Goal: Information Seeking & Learning: Learn about a topic

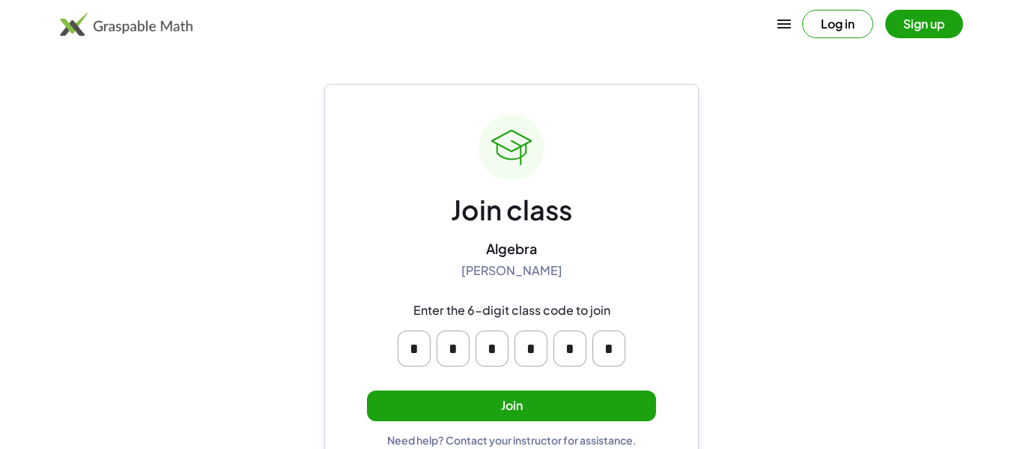
click at [582, 404] on button "Join" at bounding box center [511, 405] width 289 height 31
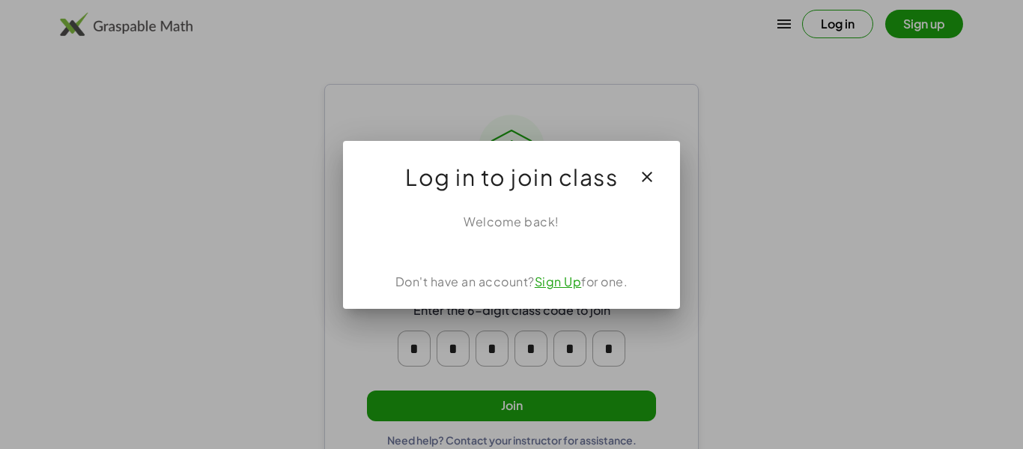
click at [592, 406] on div at bounding box center [511, 224] width 1023 height 449
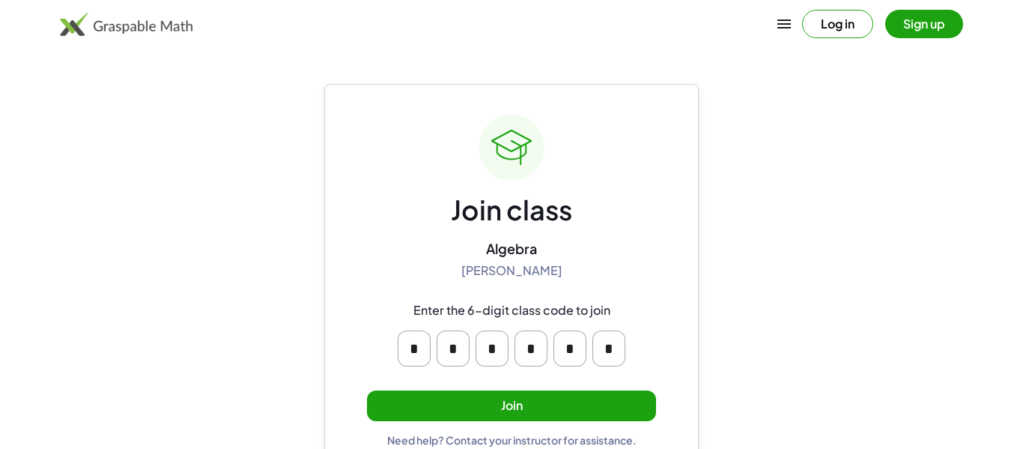
click at [559, 404] on button "Join" at bounding box center [511, 405] width 289 height 31
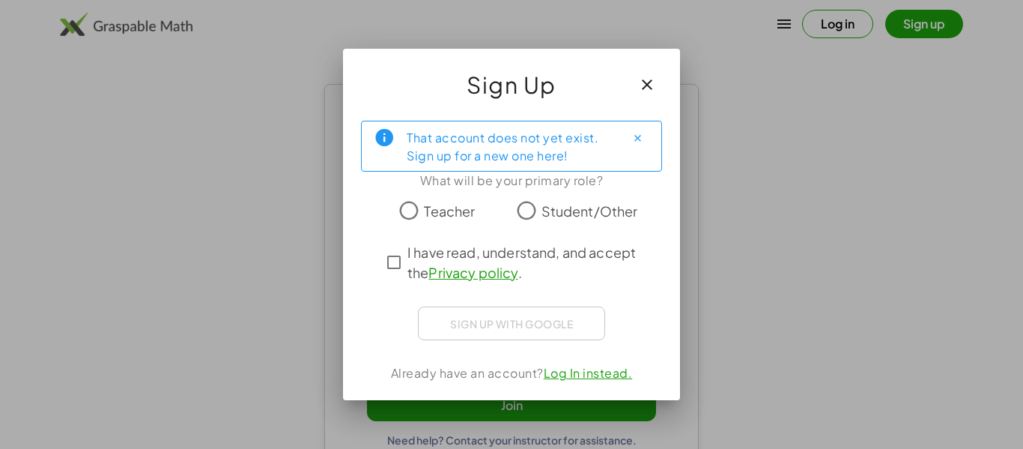
click at [555, 224] on label "Student/Other" at bounding box center [590, 210] width 97 height 30
click at [476, 243] on span "I have read, understand, and accept the Privacy policy ." at bounding box center [524, 262] width 235 height 40
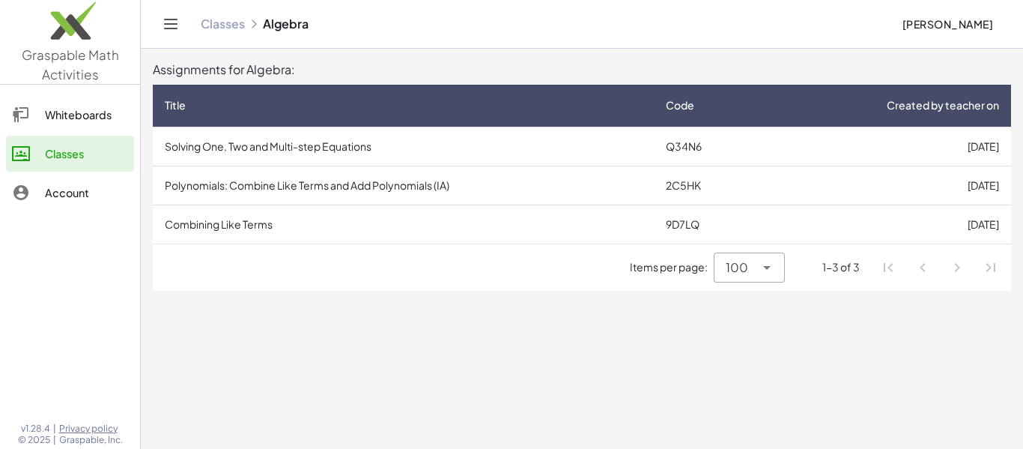
click at [231, 154] on td "Solving One, Two and Multi-step Equations" at bounding box center [403, 146] width 501 height 39
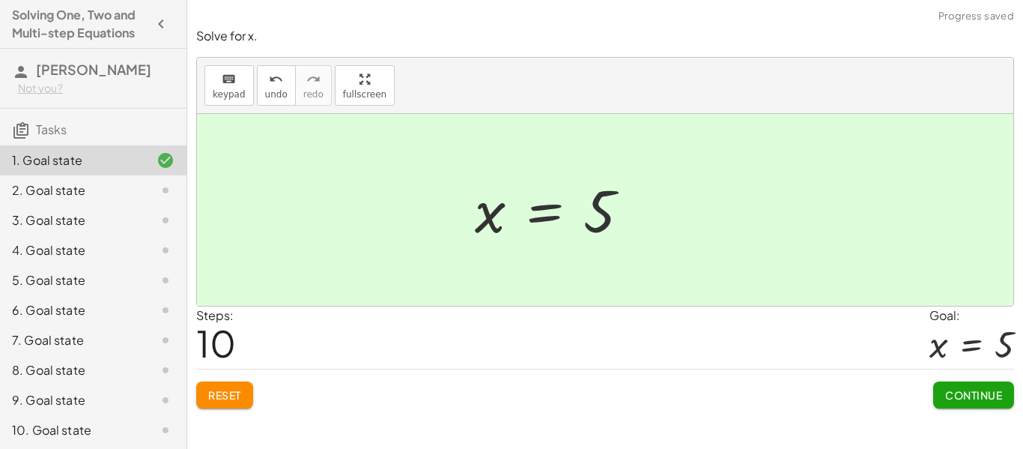
click at [985, 401] on button "Continue" at bounding box center [973, 394] width 81 height 27
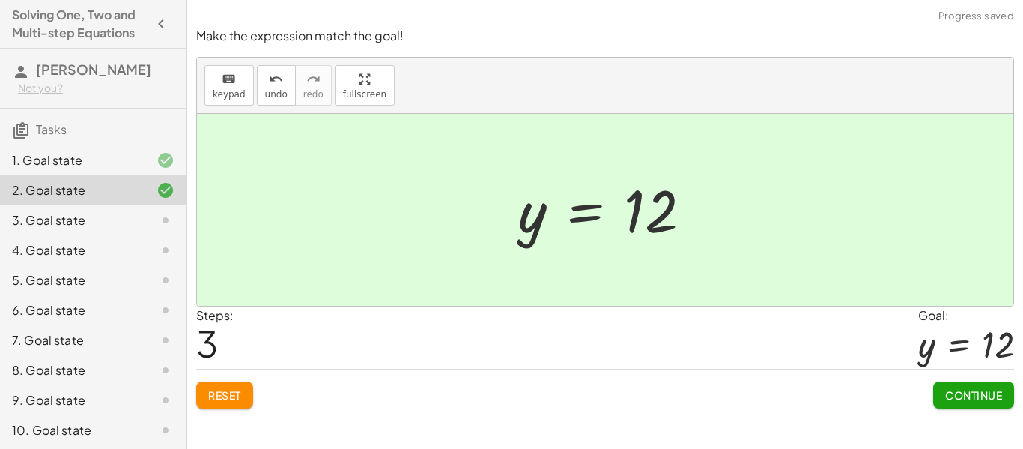
click at [962, 401] on span "Continue" at bounding box center [973, 394] width 57 height 13
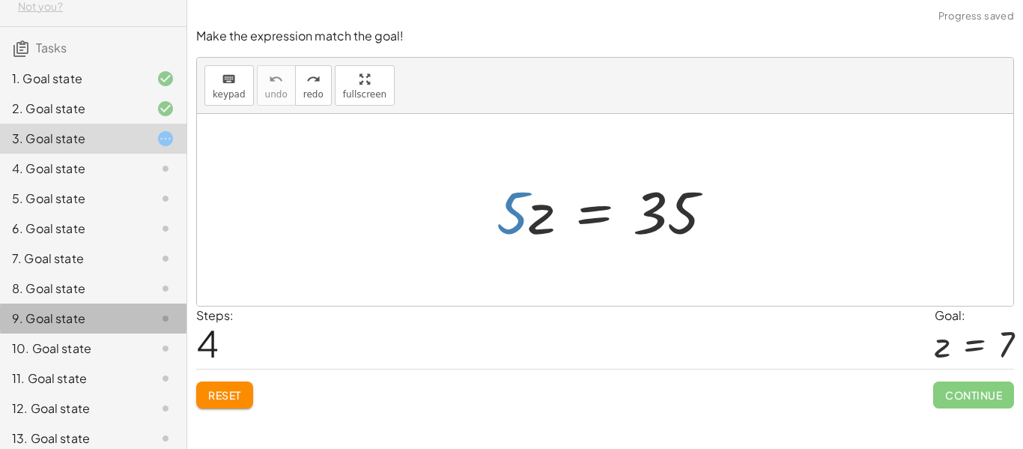
scroll to position [84, 0]
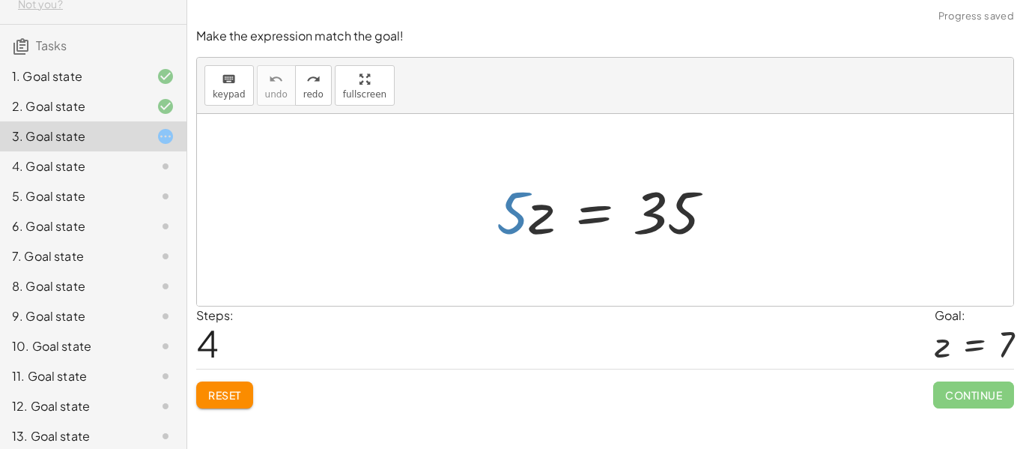
click at [107, 398] on div "12. Goal state" at bounding box center [72, 406] width 121 height 18
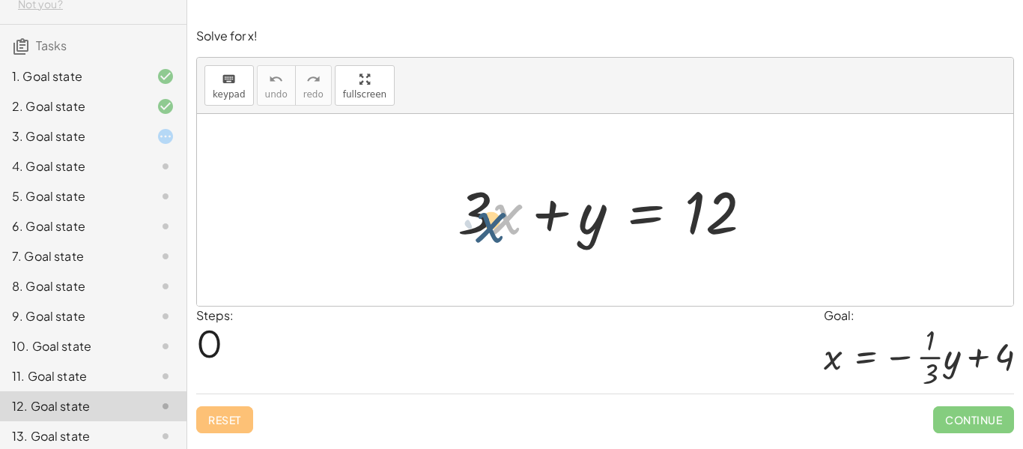
drag, startPoint x: 512, startPoint y: 210, endPoint x: 498, endPoint y: 207, distance: 14.5
click at [498, 207] on div at bounding box center [610, 210] width 321 height 77
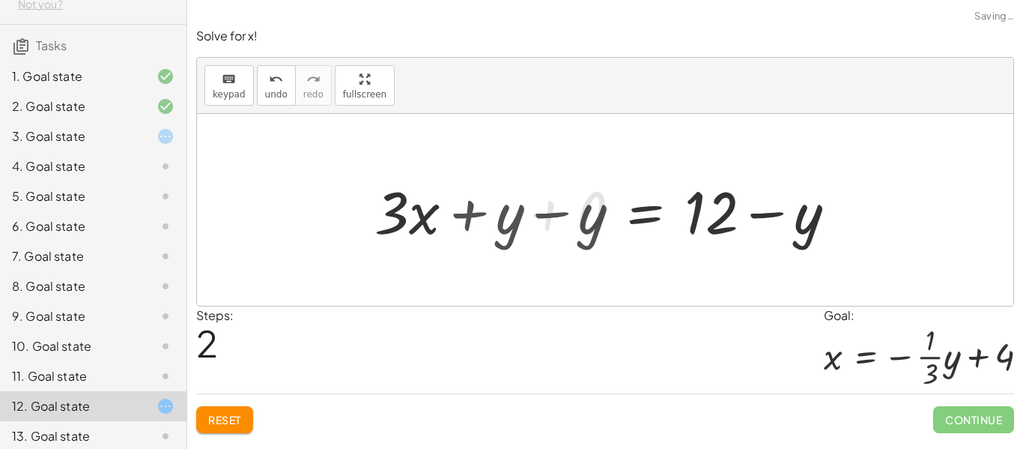
click at [522, 219] on div "+ · 3 · x + y = 12 + · 3 · x = 12 + y − y + − y + 0 + · 3 · x + y − y = + 12 − …" at bounding box center [689, 210] width 340 height 85
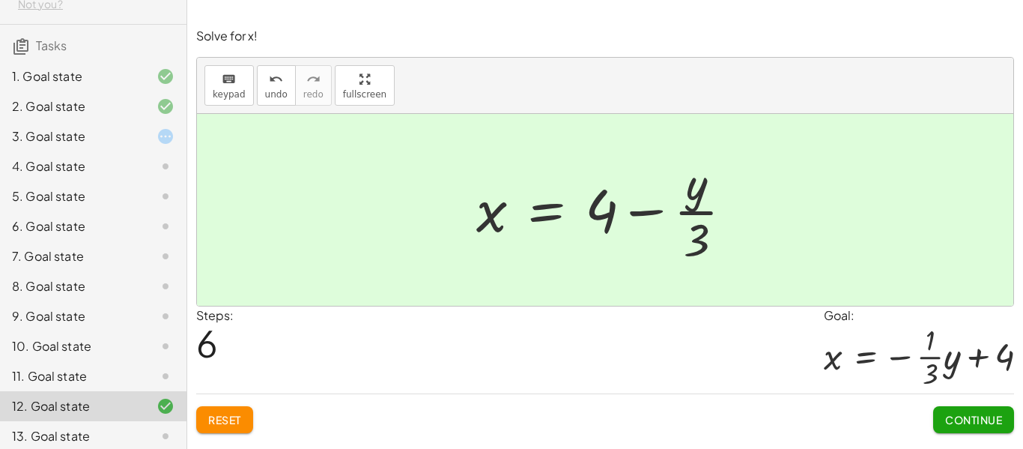
click at [962, 419] on span "Continue" at bounding box center [973, 419] width 57 height 13
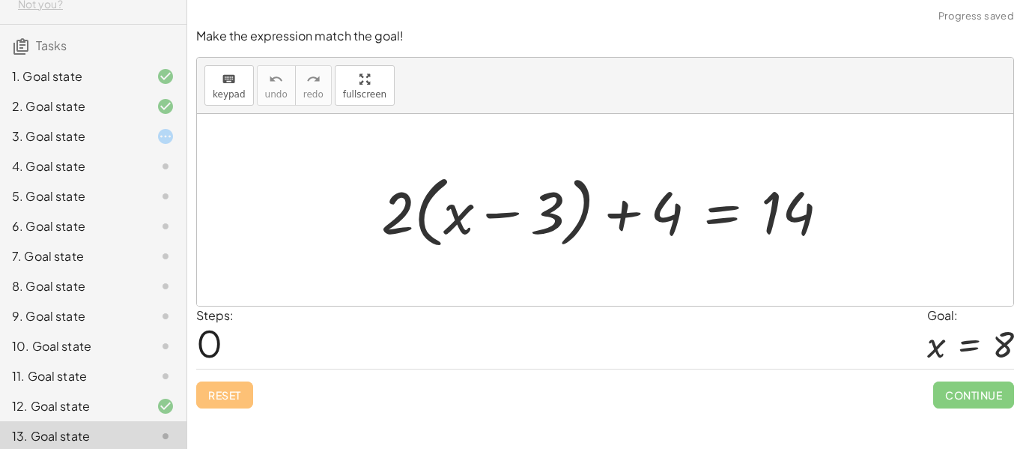
click at [61, 142] on div "3. Goal state" at bounding box center [72, 136] width 121 height 18
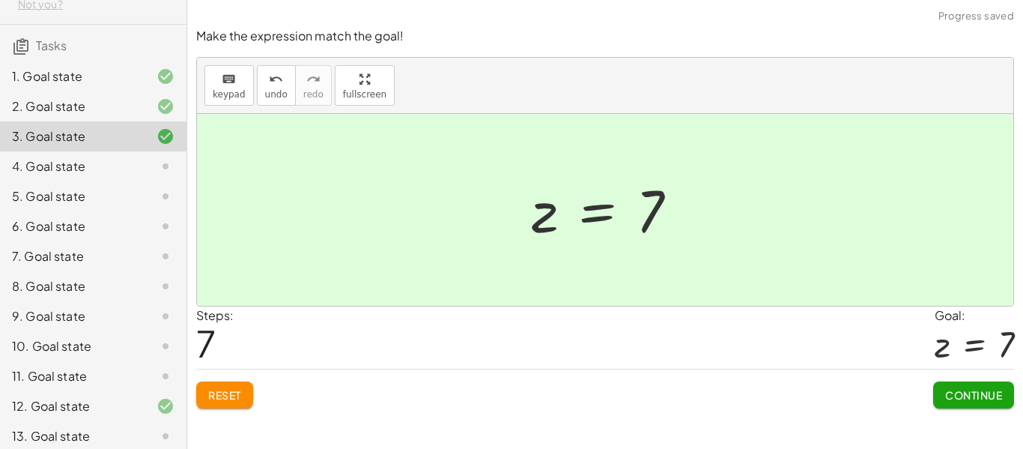
click at [981, 404] on button "Continue" at bounding box center [973, 394] width 81 height 27
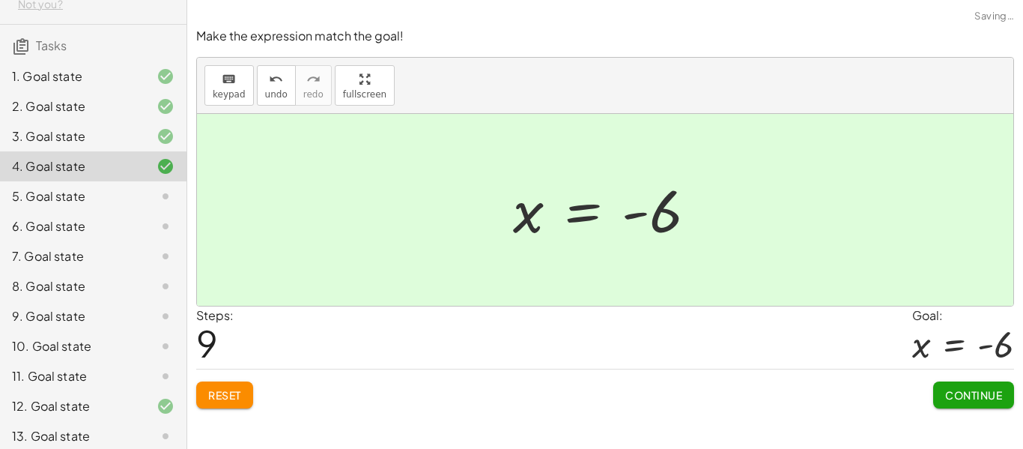
click at [977, 388] on span "Continue" at bounding box center [973, 394] width 57 height 13
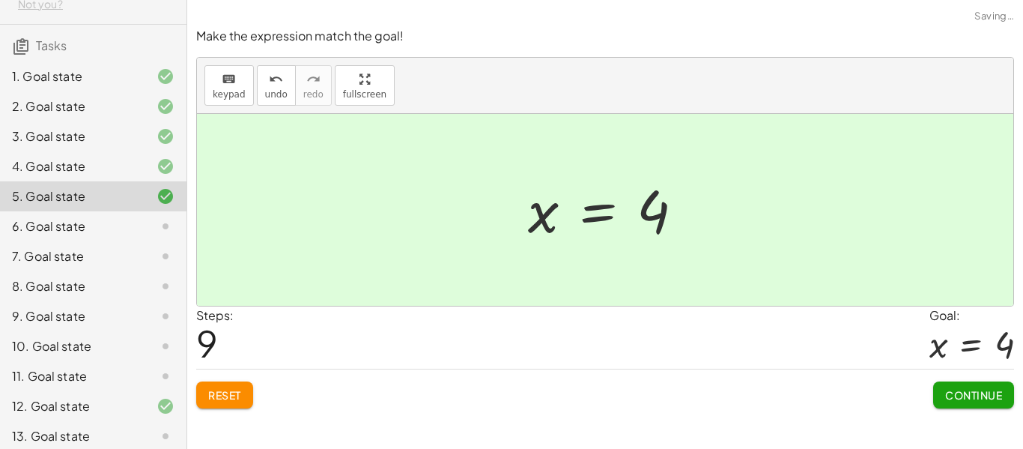
click at [959, 399] on span "Continue" at bounding box center [973, 394] width 57 height 13
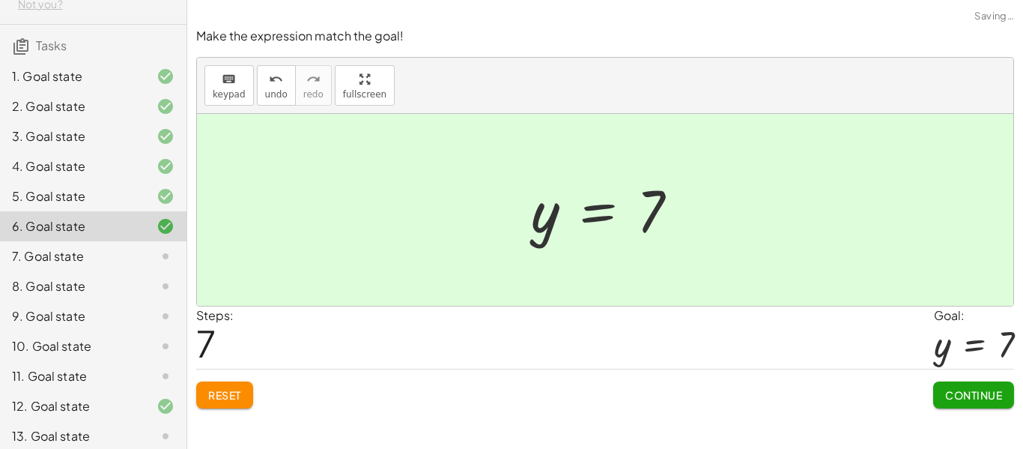
click at [958, 419] on div "Solve for x. keyboard keypad undo undo redo redo fullscreen + x + 7 = 12 + x + …" at bounding box center [605, 224] width 836 height 449
click at [972, 394] on span "Continue" at bounding box center [973, 394] width 57 height 13
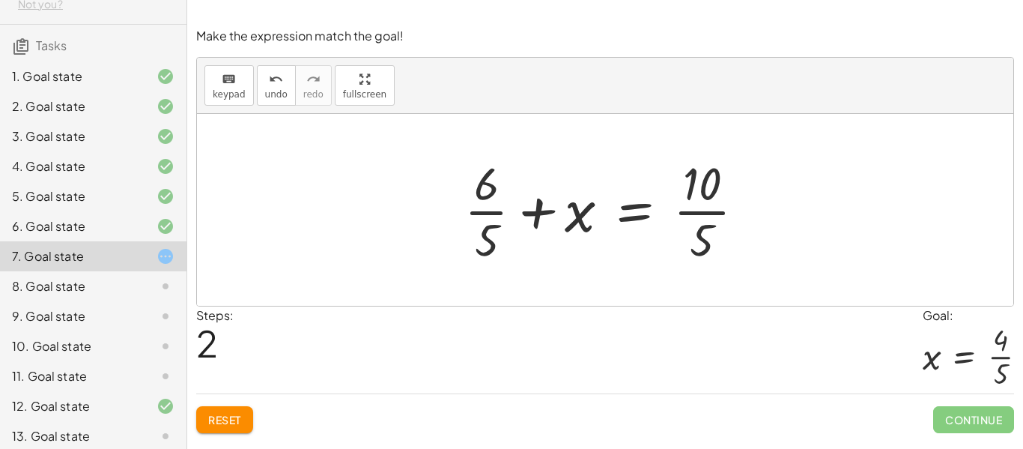
click at [159, 348] on icon at bounding box center [166, 346] width 18 height 18
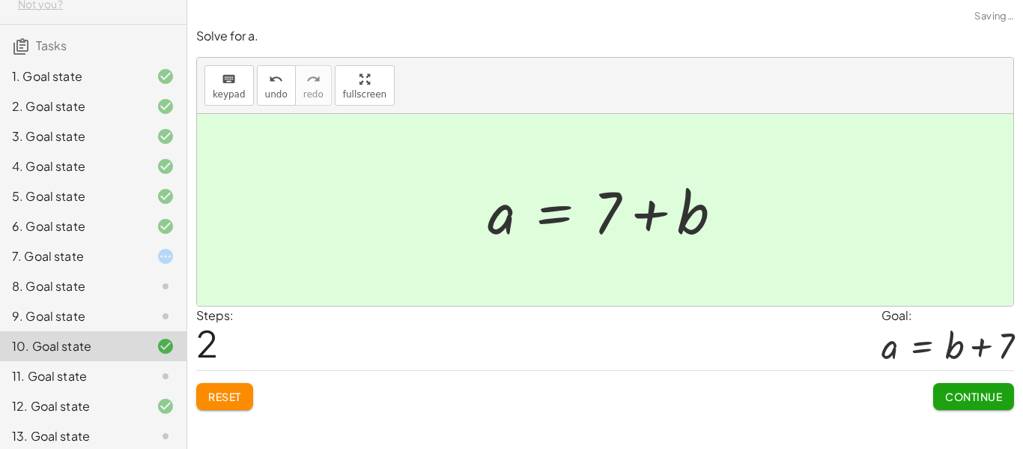
click at [996, 386] on button "Continue" at bounding box center [973, 396] width 81 height 27
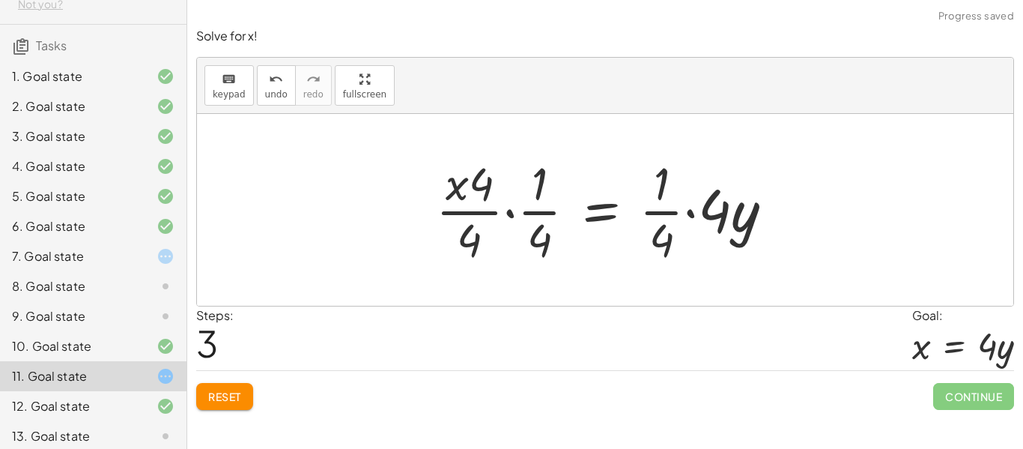
click at [997, 398] on span "Continue" at bounding box center [973, 396] width 81 height 27
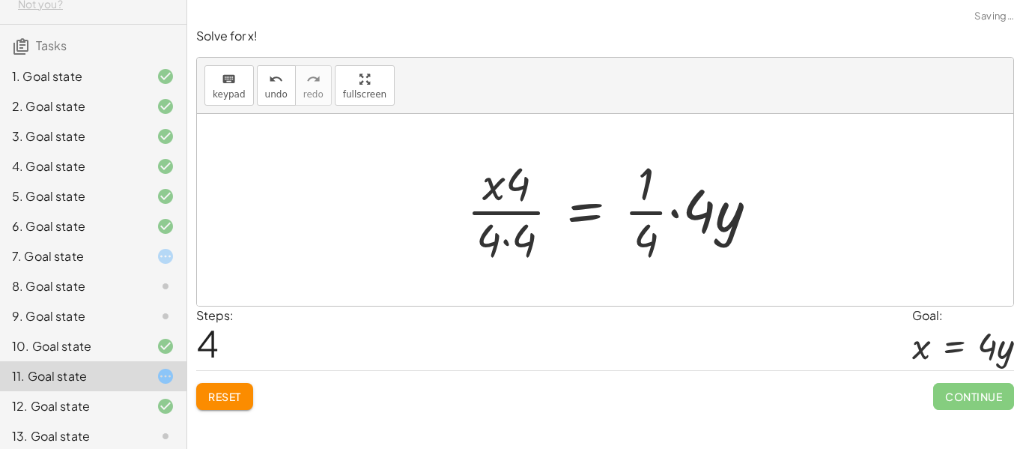
click at [985, 392] on span "Continue" at bounding box center [973, 396] width 81 height 27
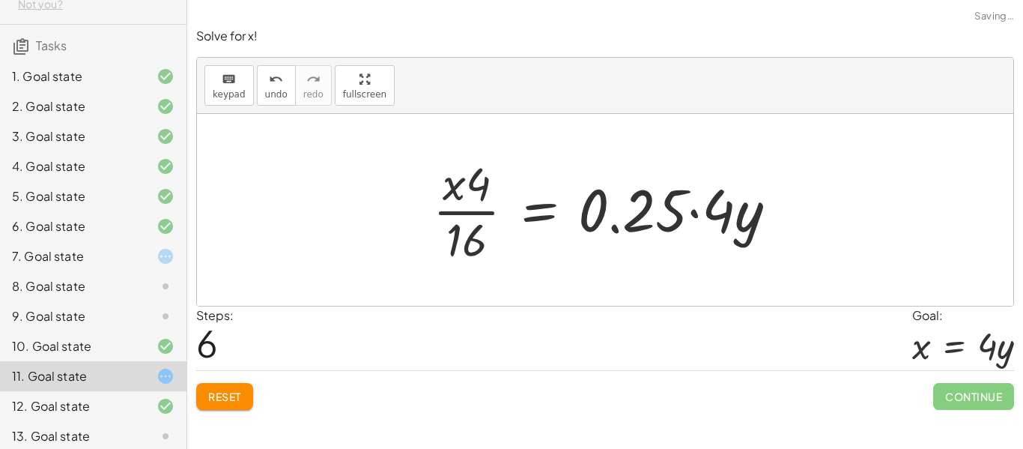
click at [138, 262] on div at bounding box center [154, 256] width 42 height 18
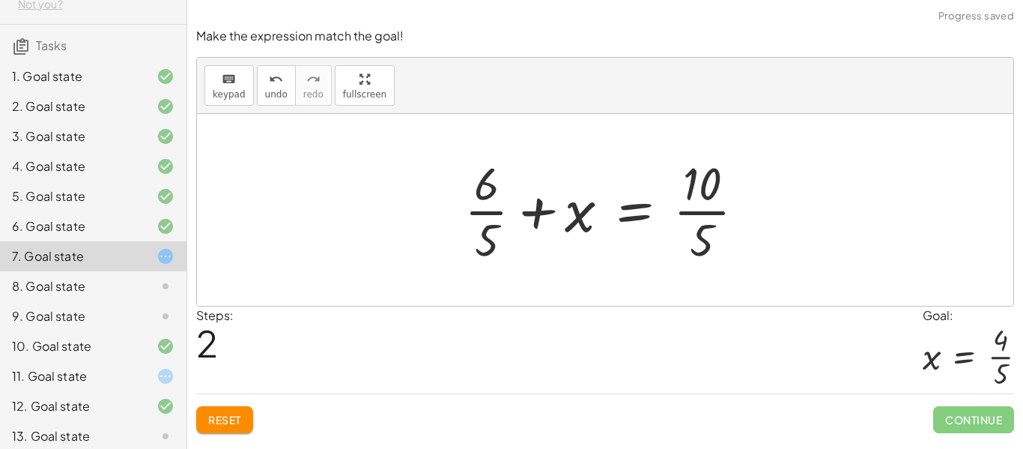
click at [220, 426] on span "Reset" at bounding box center [224, 419] width 33 height 13
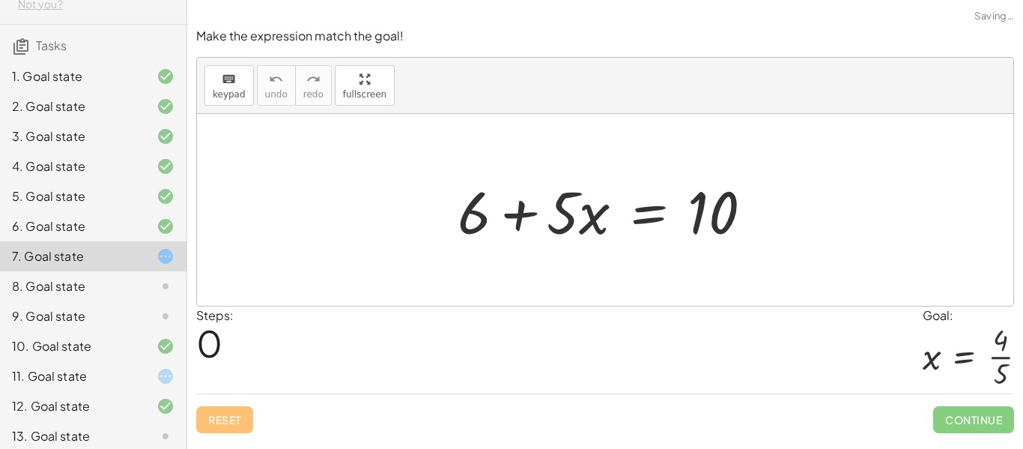
click at [145, 379] on div at bounding box center [154, 376] width 42 height 18
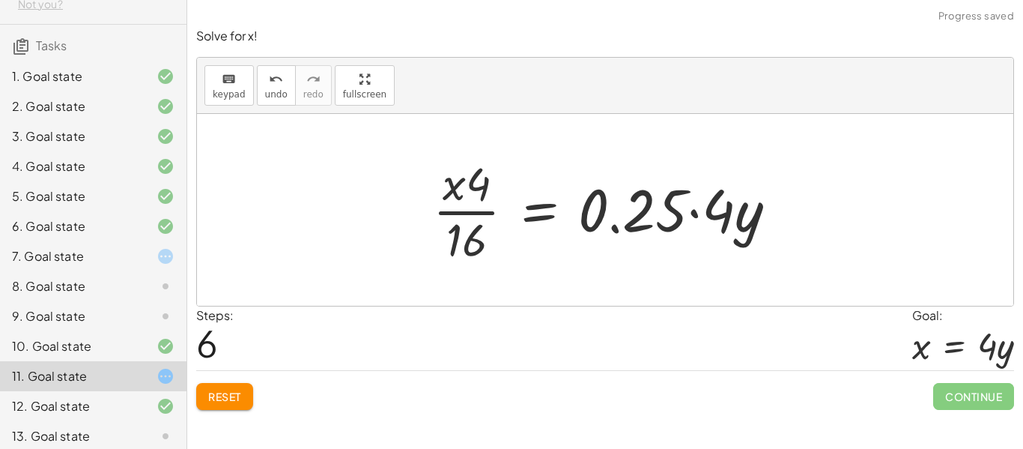
click at [150, 348] on div at bounding box center [154, 346] width 42 height 18
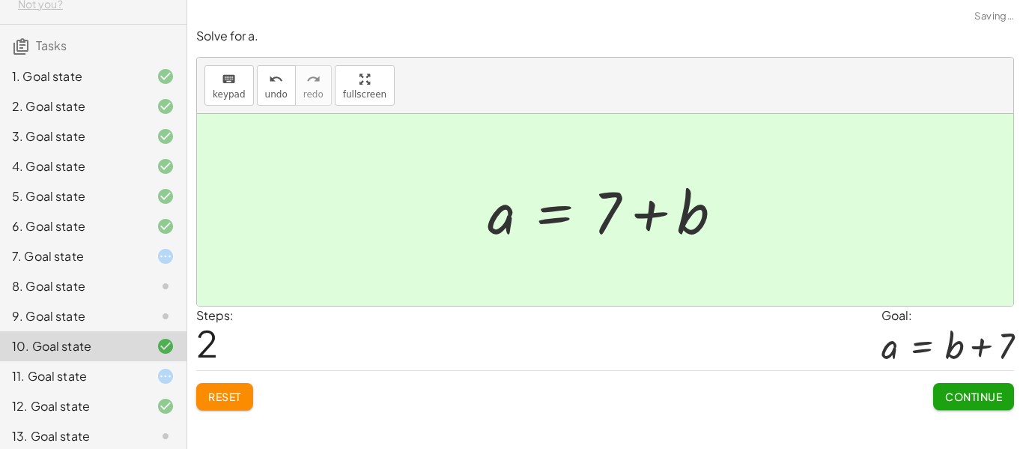
click at [162, 379] on icon at bounding box center [166, 376] width 18 height 18
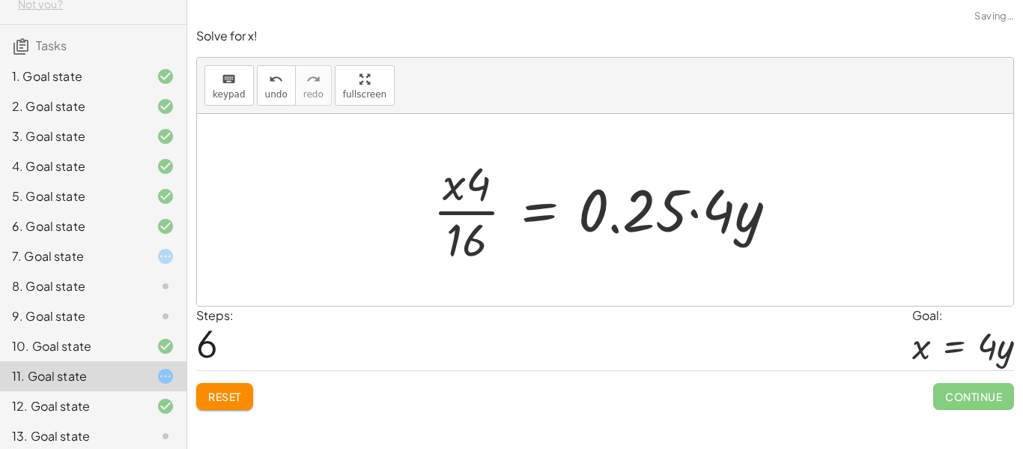
click at [226, 396] on span "Reset" at bounding box center [224, 395] width 33 height 13
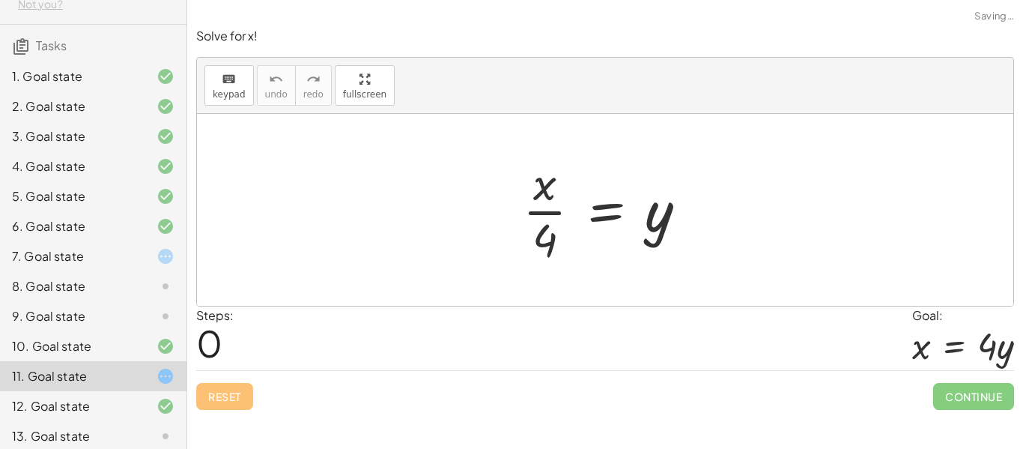
click at [163, 317] on icon at bounding box center [166, 316] width 18 height 18
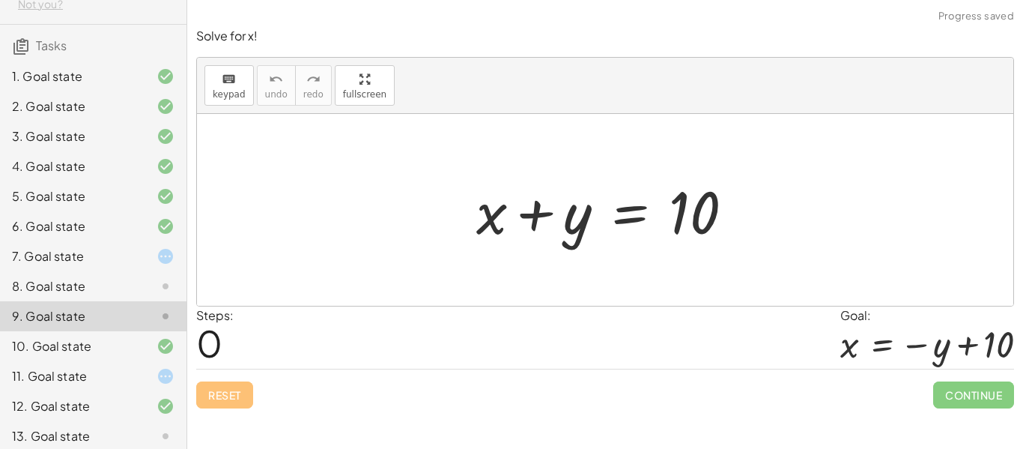
scroll to position [92, 0]
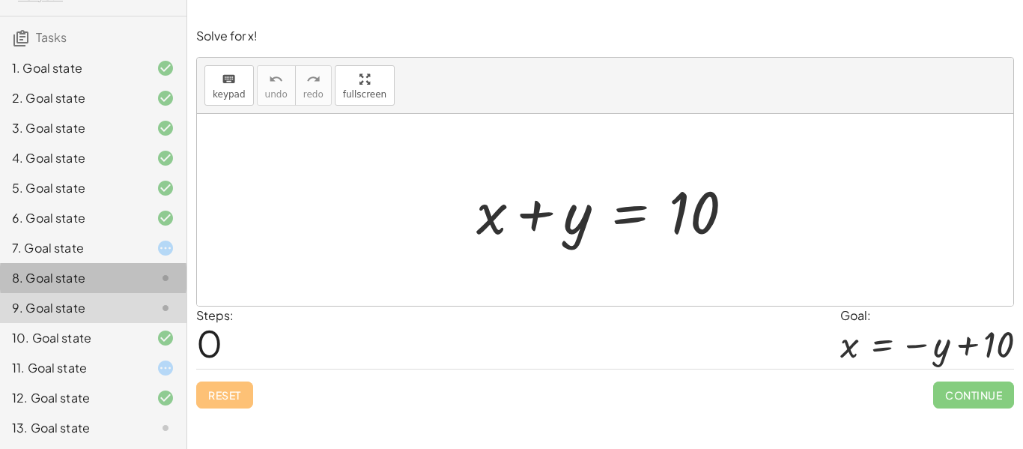
click at [154, 276] on div at bounding box center [154, 278] width 42 height 18
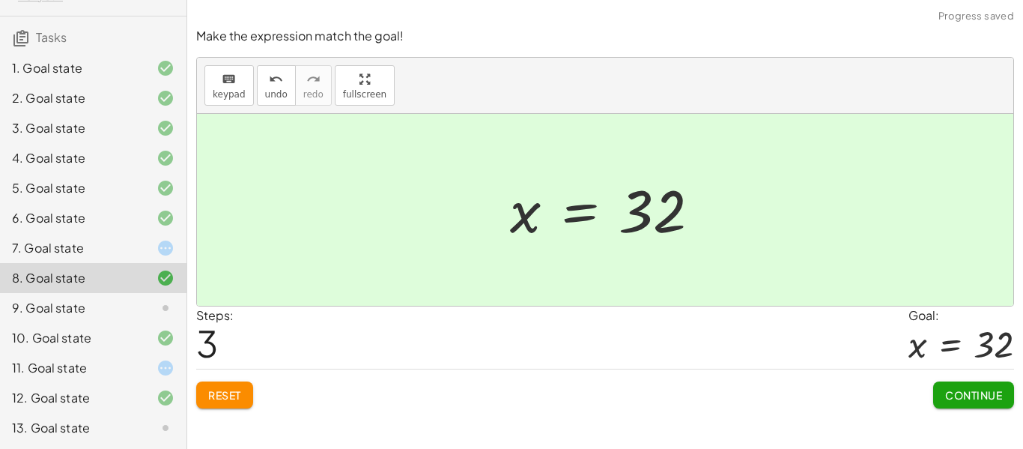
click at [951, 395] on span "Continue" at bounding box center [973, 394] width 57 height 13
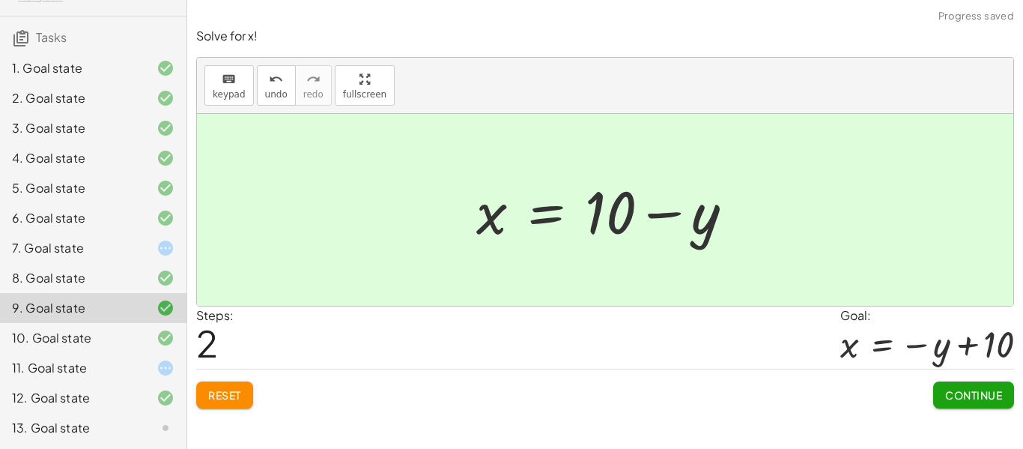
click at [986, 382] on button "Continue" at bounding box center [973, 394] width 81 height 27
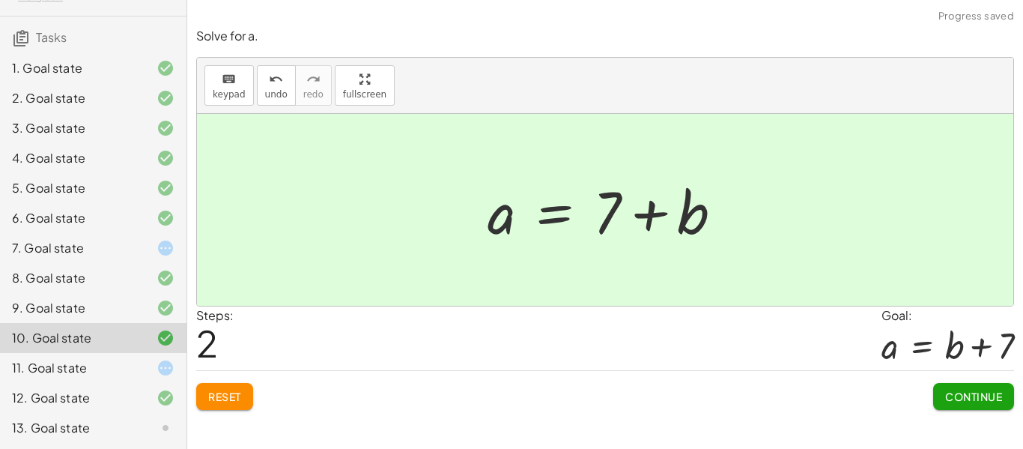
click at [154, 243] on div at bounding box center [154, 248] width 42 height 18
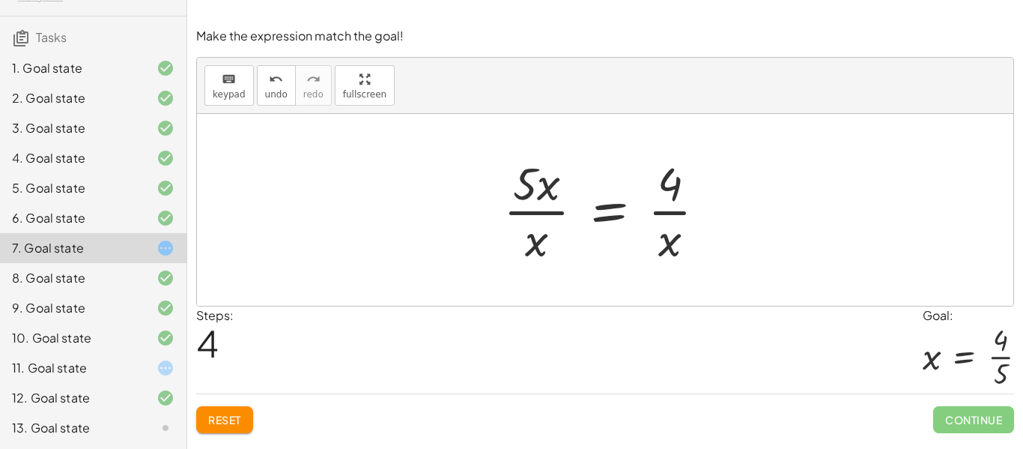
click at [244, 408] on button "Reset" at bounding box center [224, 419] width 57 height 27
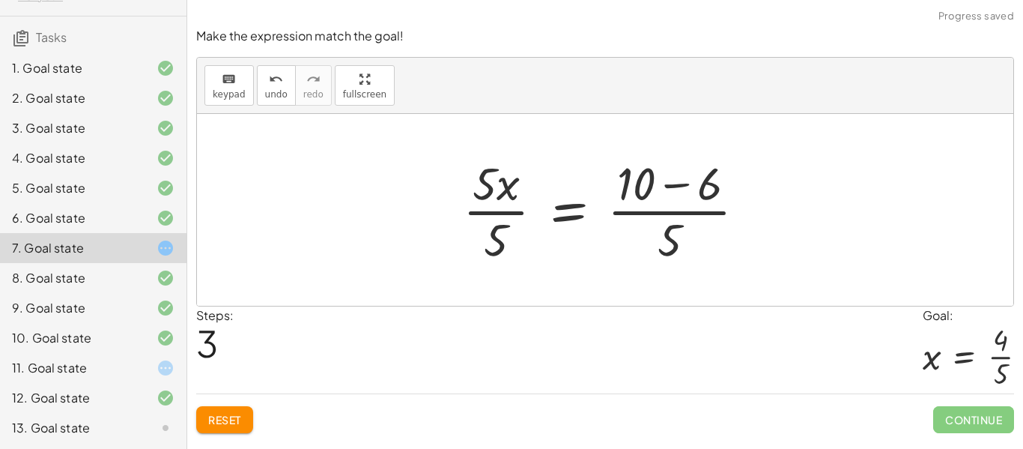
click at [239, 414] on span "Reset" at bounding box center [224, 419] width 33 height 13
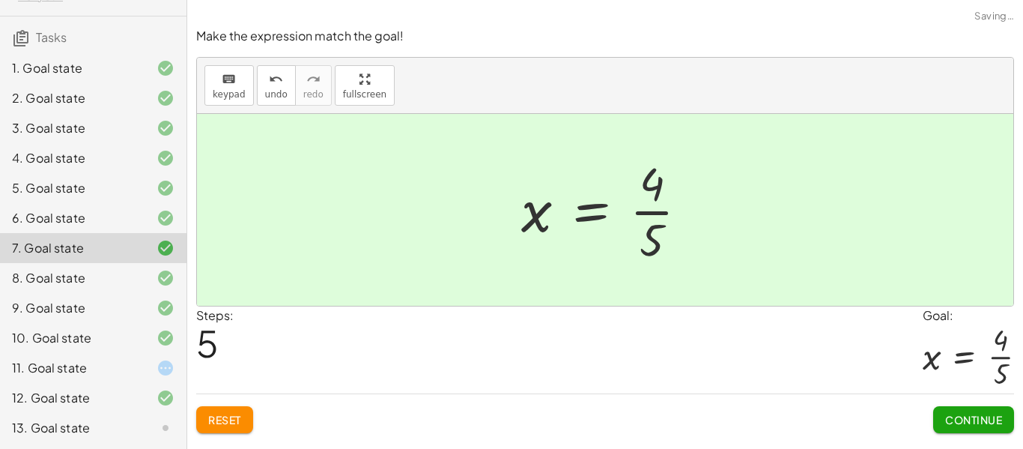
click at [979, 422] on span "Continue" at bounding box center [973, 419] width 57 height 13
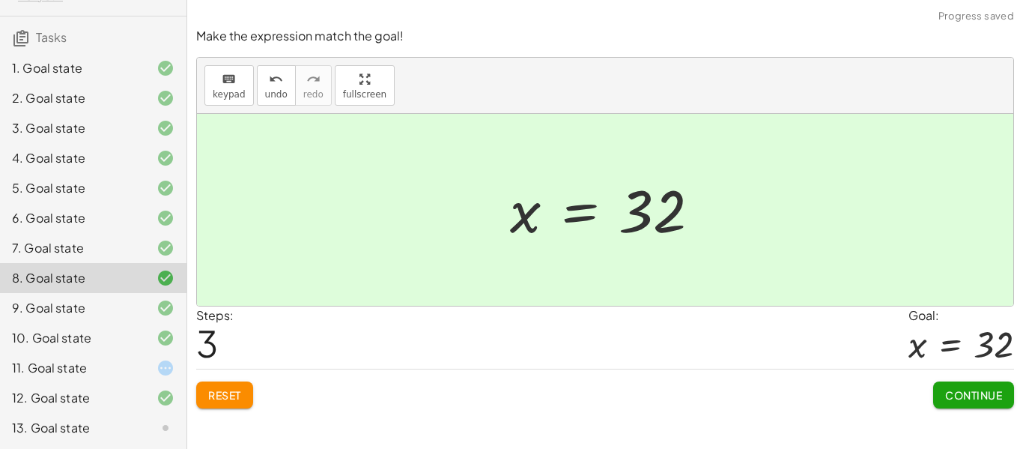
click at [978, 398] on span "Continue" at bounding box center [973, 394] width 57 height 13
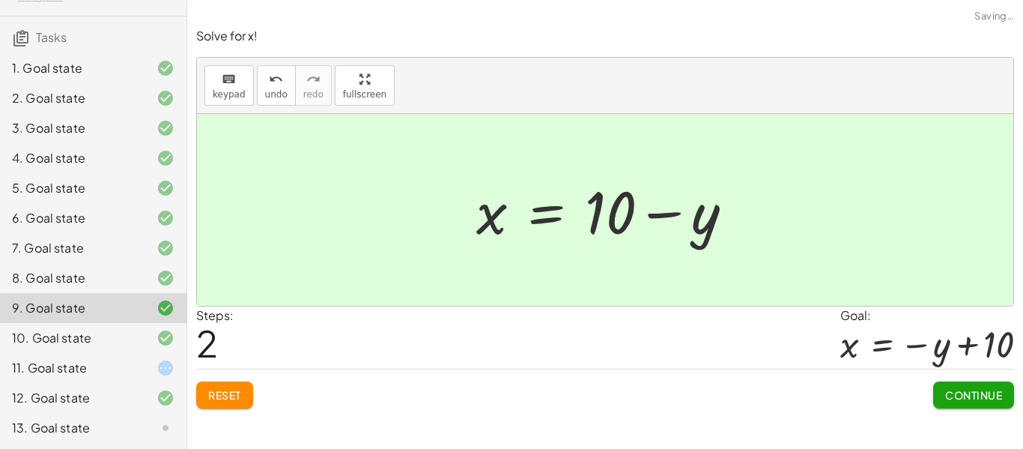
click at [986, 392] on span "Continue" at bounding box center [973, 394] width 57 height 13
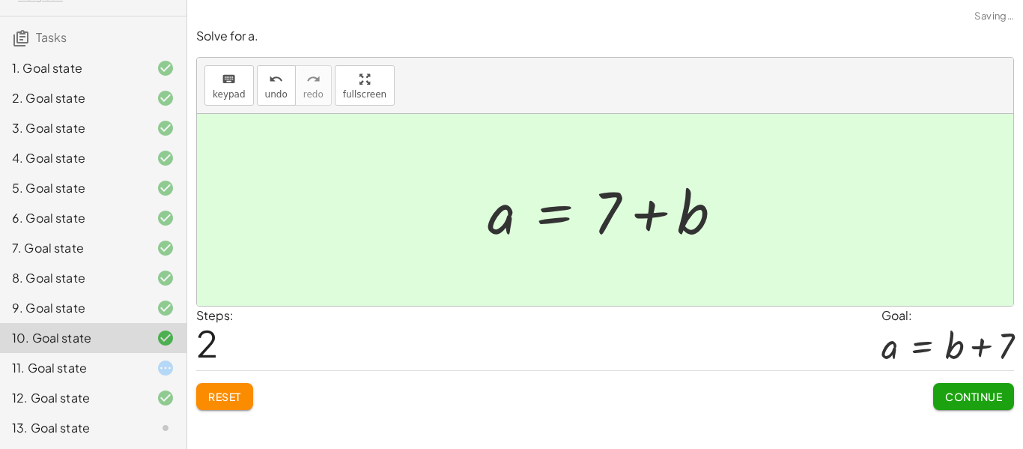
click at [985, 401] on span "Continue" at bounding box center [973, 395] width 57 height 13
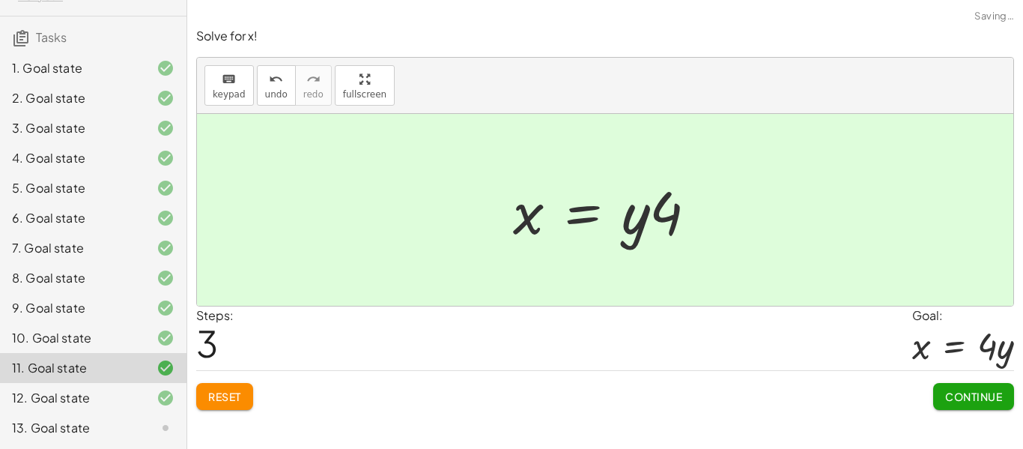
click at [988, 399] on span "Continue" at bounding box center [973, 395] width 57 height 13
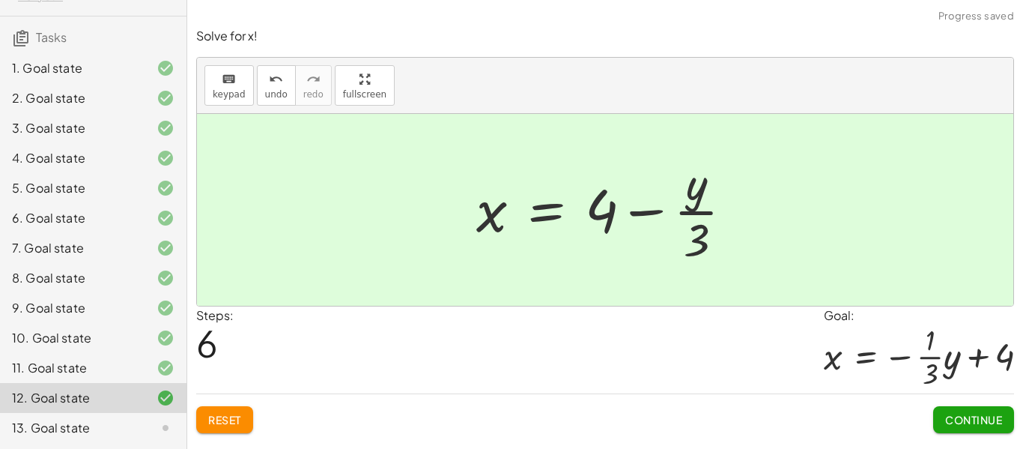
click at [992, 419] on span "Continue" at bounding box center [973, 419] width 57 height 13
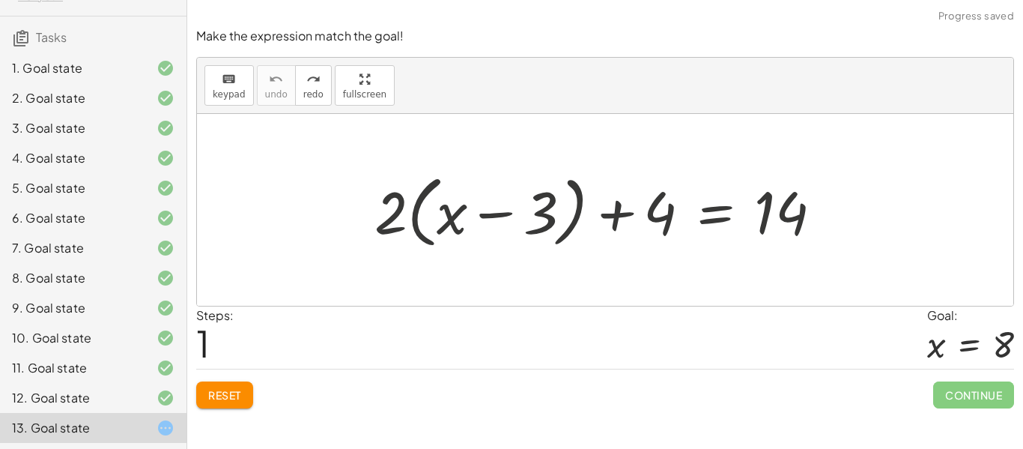
click at [241, 396] on span "Reset" at bounding box center [224, 394] width 33 height 13
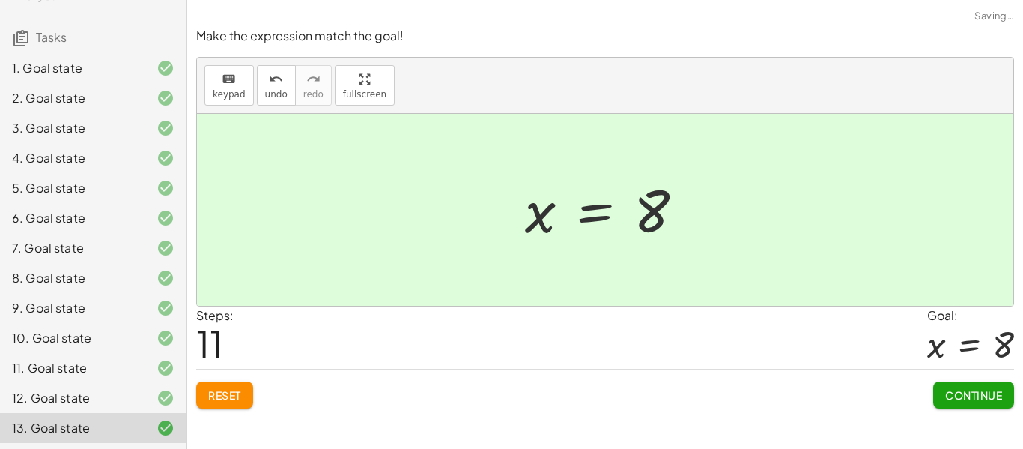
click at [976, 390] on span "Continue" at bounding box center [973, 394] width 57 height 13
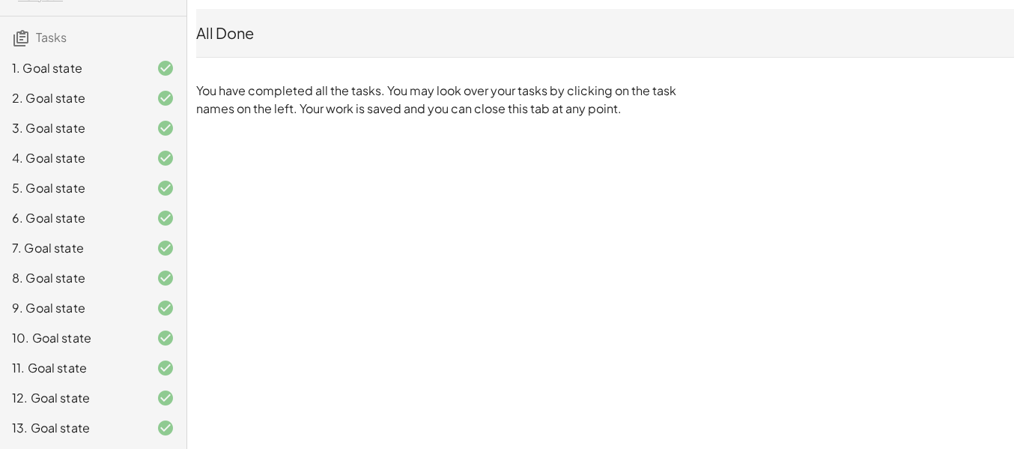
scroll to position [0, 0]
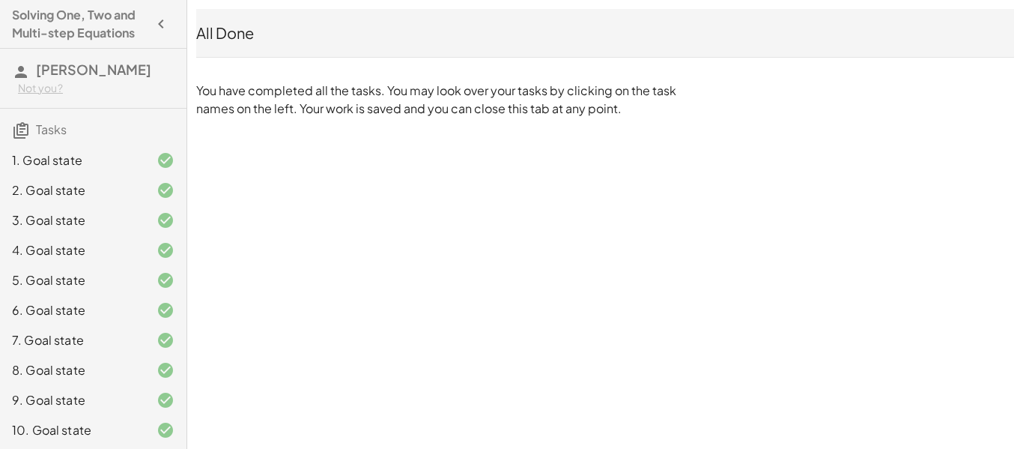
click at [0, 0] on div "Solving One, Two and Multi-step Equations Cooper Aune Not you? Tasks 1. Goal st…" at bounding box center [0, 0] width 0 height 0
click at [127, 43] on div "Solving One, Two and Multi-step Equations Cooper Aune Not you? Tasks 1. Goal st…" at bounding box center [93, 224] width 187 height 449
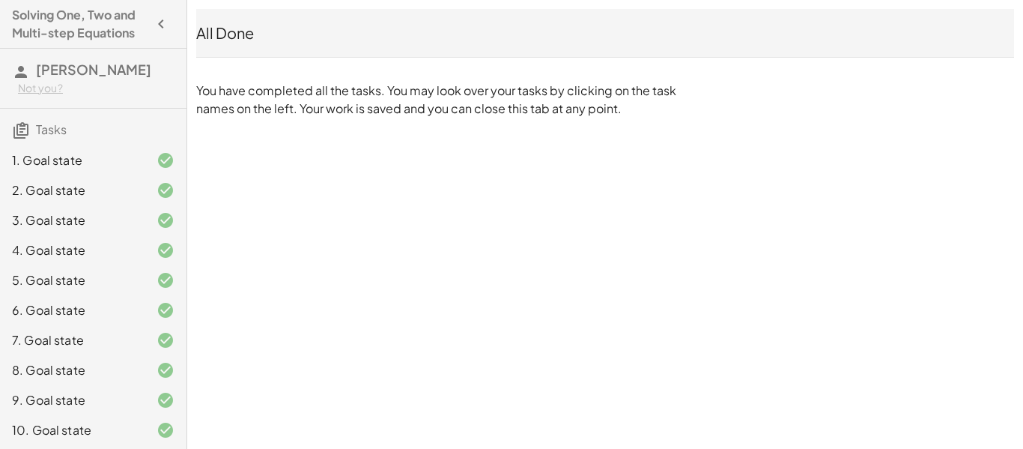
click at [159, 32] on icon "button" at bounding box center [161, 24] width 18 height 18
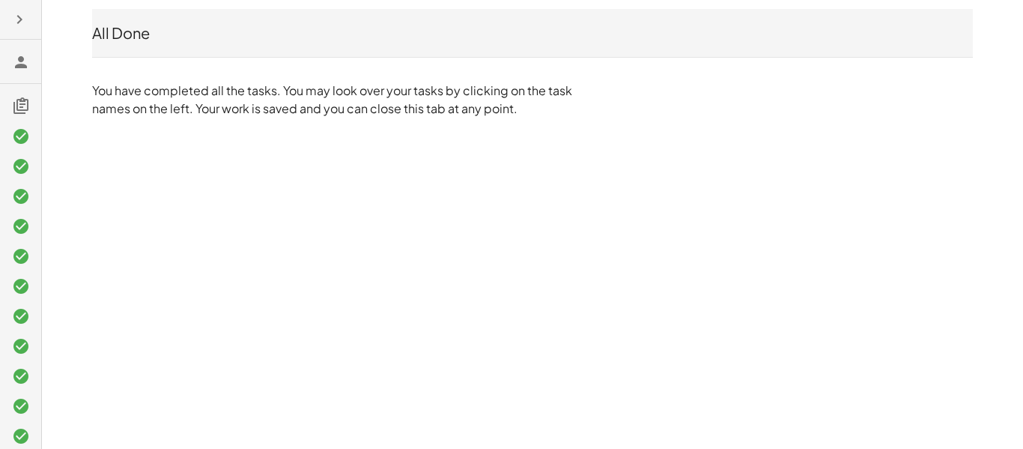
click at [127, 37] on div "All Done" at bounding box center [532, 32] width 881 height 21
click at [23, 19] on icon "button" at bounding box center [19, 19] width 18 height 18
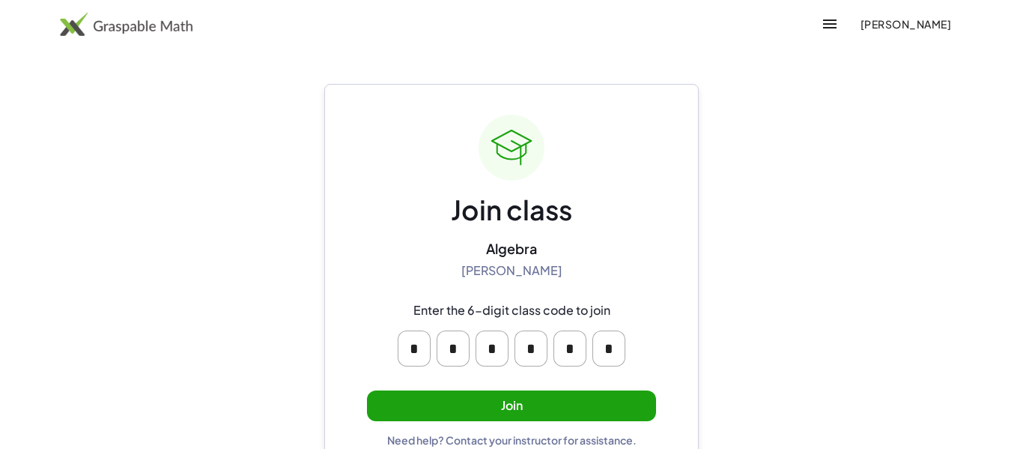
click at [597, 419] on button "Join" at bounding box center [511, 405] width 289 height 31
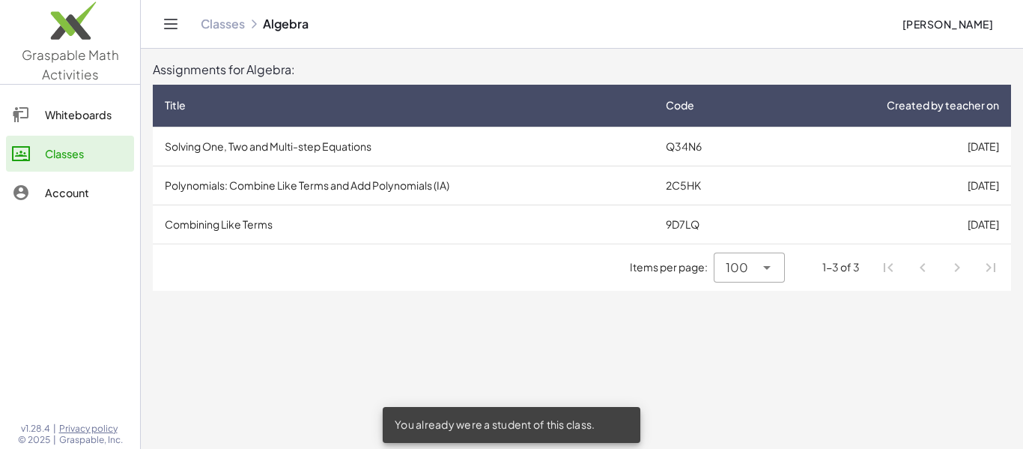
click at [424, 216] on td "Combining Like Terms" at bounding box center [403, 223] width 501 height 39
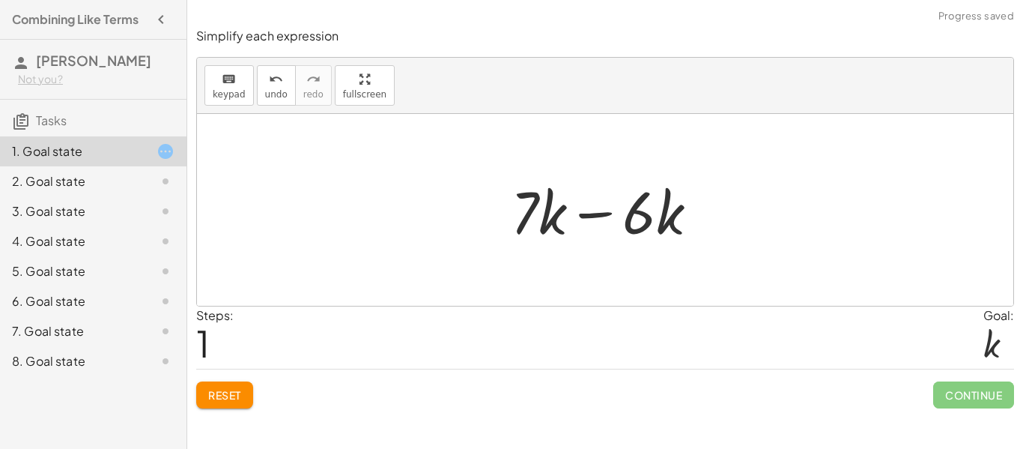
click at [235, 390] on span "Reset" at bounding box center [224, 394] width 33 height 13
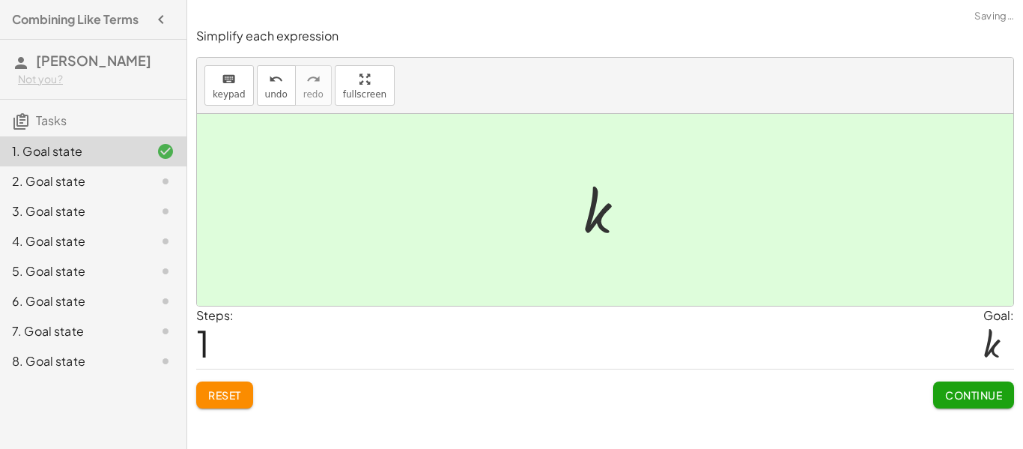
click at [982, 399] on span "Continue" at bounding box center [973, 394] width 57 height 13
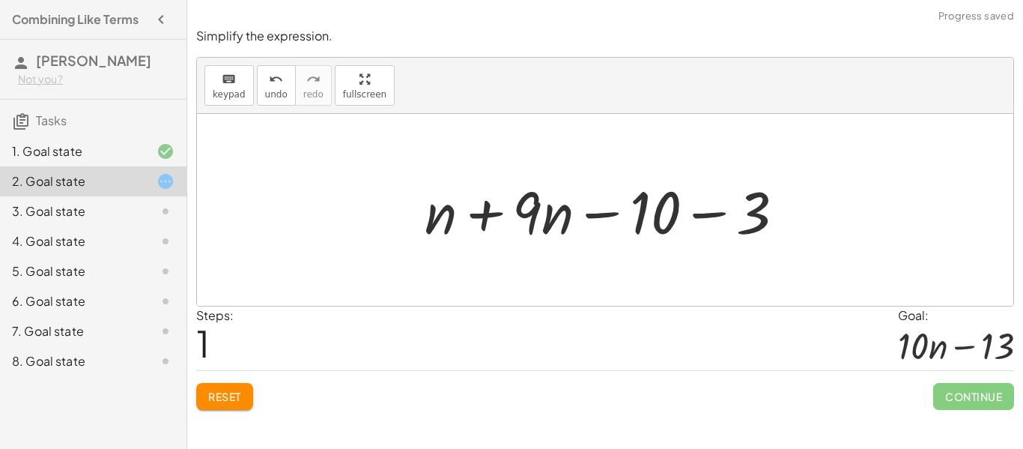
click at [233, 406] on button "Reset" at bounding box center [224, 396] width 57 height 27
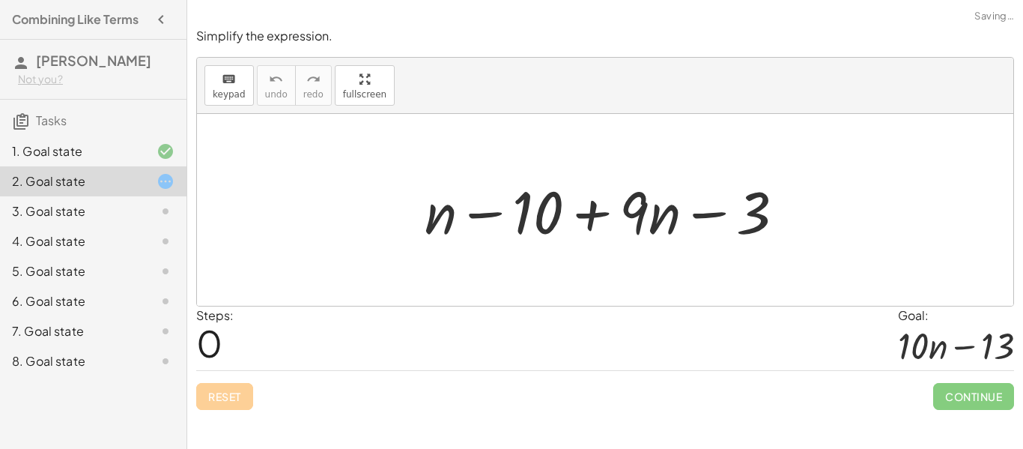
click at [236, 389] on div "Reset Continue" at bounding box center [605, 390] width 818 height 40
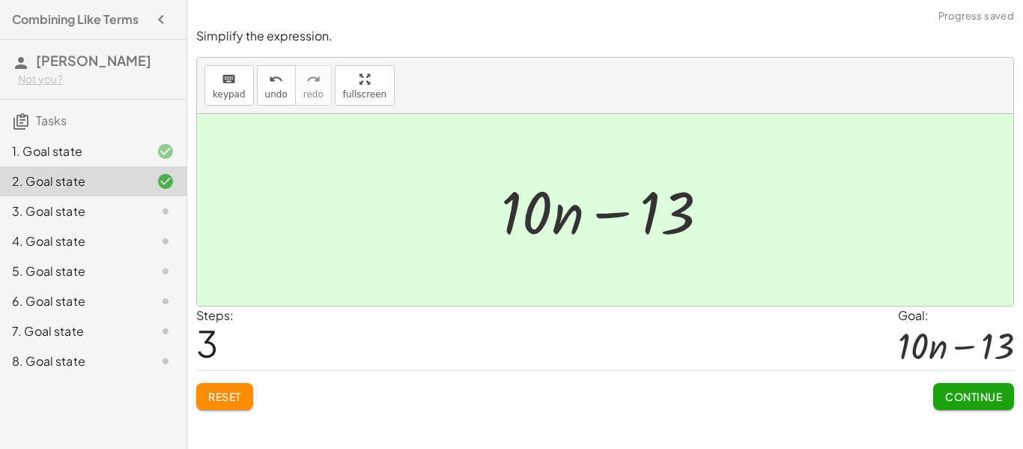
click at [968, 401] on span "Continue" at bounding box center [973, 395] width 57 height 13
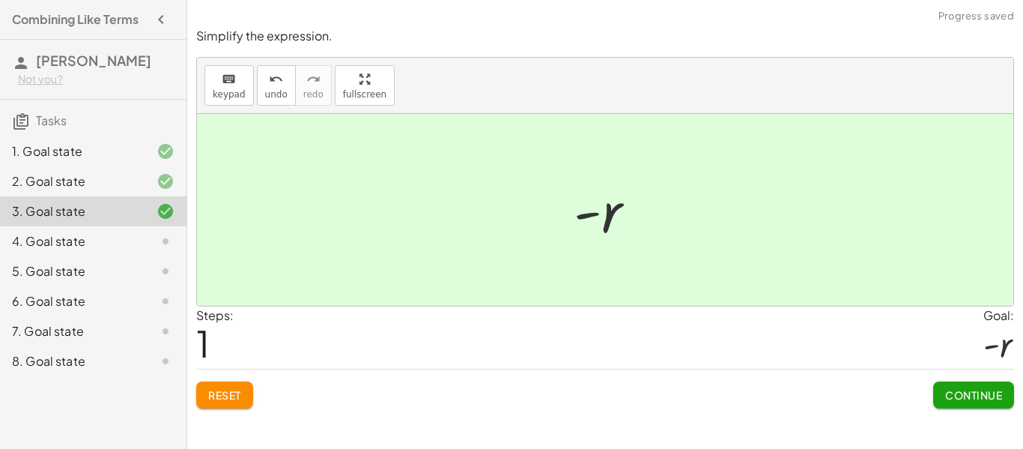
click at [980, 392] on span "Continue" at bounding box center [973, 394] width 57 height 13
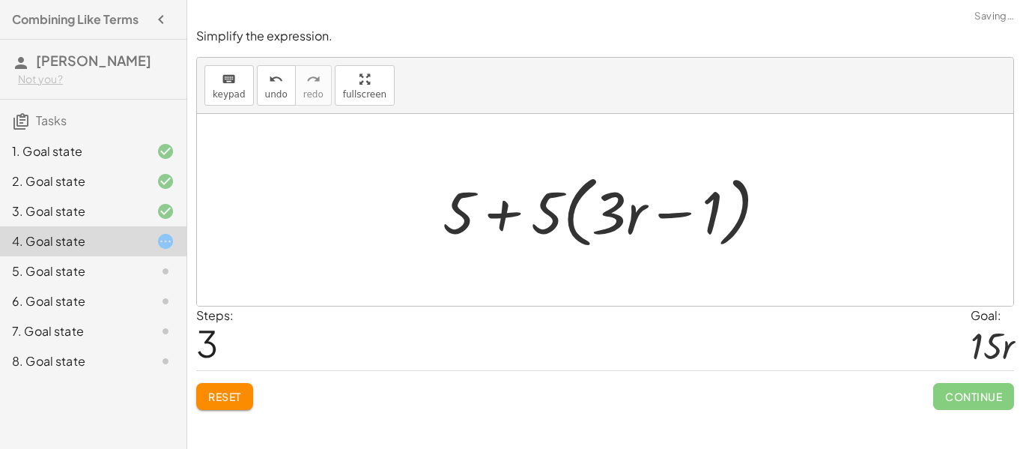
click at [229, 401] on span "Reset" at bounding box center [224, 395] width 33 height 13
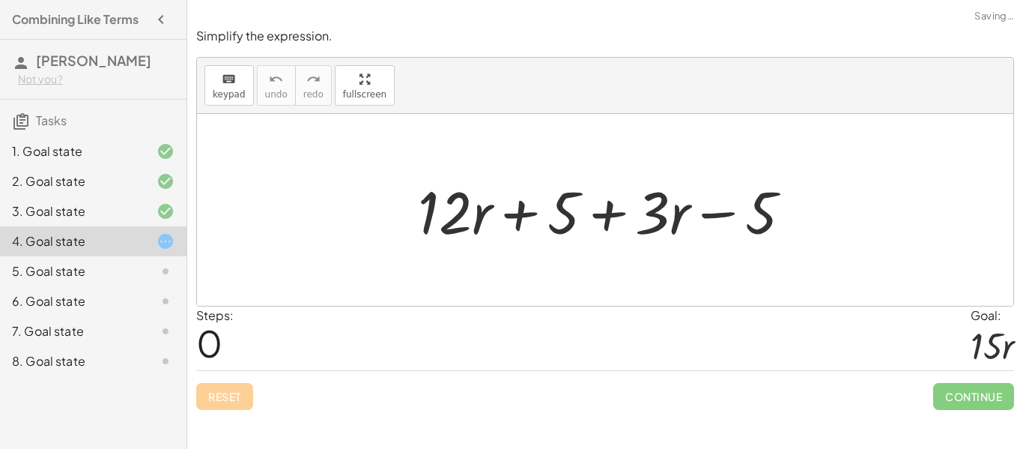
click at [241, 388] on div "Reset Continue" at bounding box center [605, 390] width 818 height 40
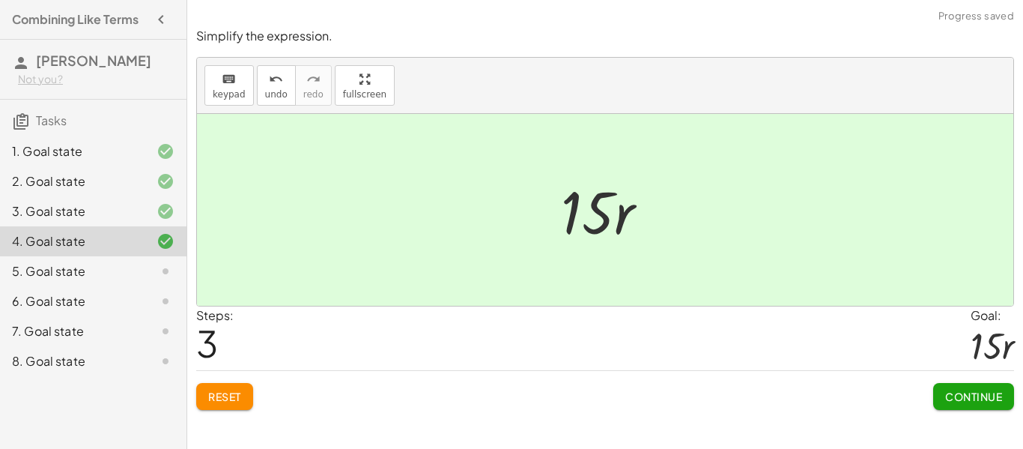
click at [986, 404] on button "Continue" at bounding box center [973, 396] width 81 height 27
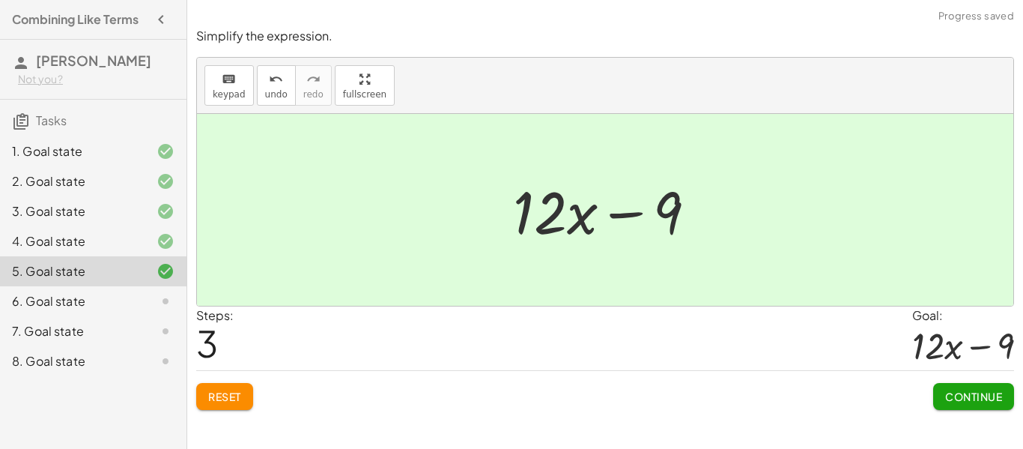
click at [973, 395] on span "Continue" at bounding box center [973, 395] width 57 height 13
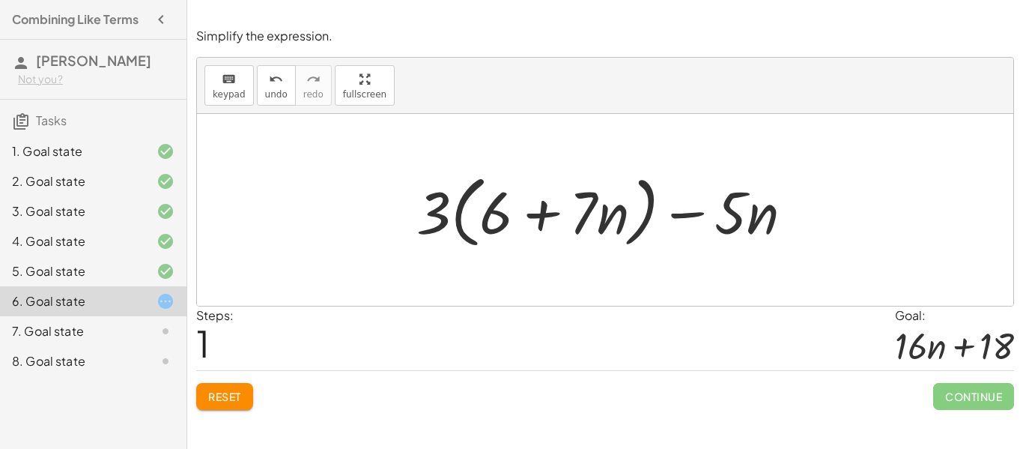
click at [222, 398] on span "Reset" at bounding box center [224, 395] width 33 height 13
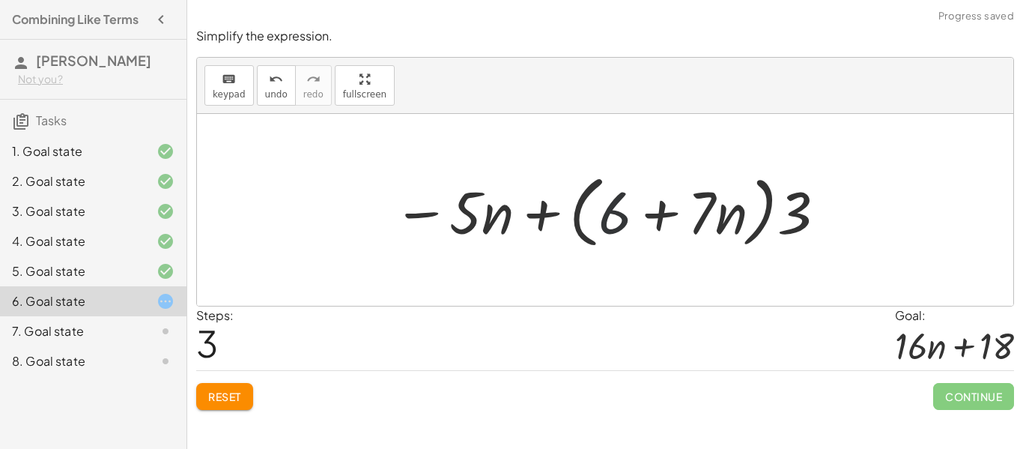
click at [240, 392] on span "Reset" at bounding box center [224, 395] width 33 height 13
click at [237, 380] on div "Reset Continue" at bounding box center [605, 390] width 818 height 40
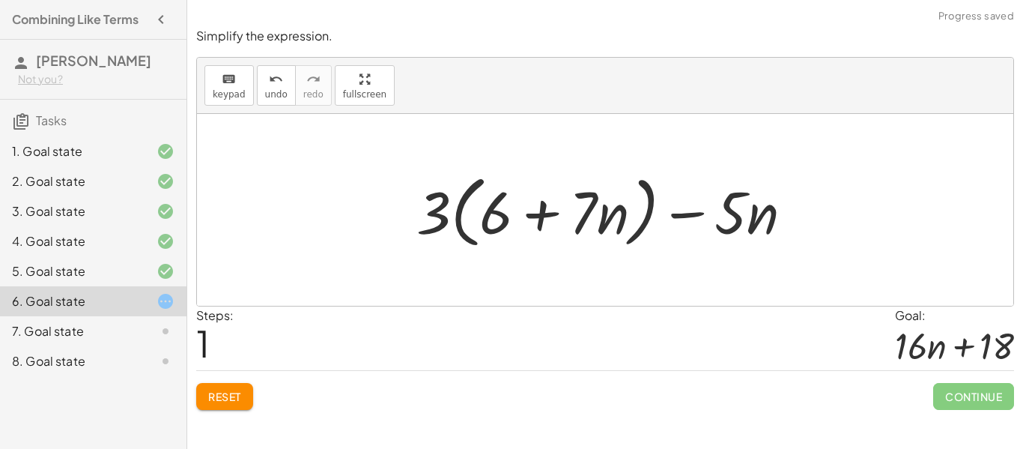
click at [226, 390] on span "Reset" at bounding box center [224, 395] width 33 height 13
click at [231, 393] on span "Reset" at bounding box center [224, 395] width 33 height 13
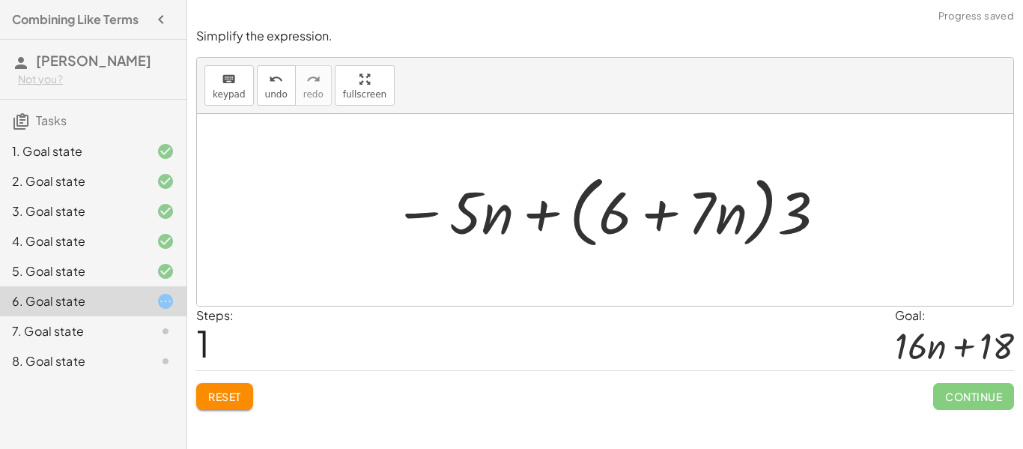
click at [228, 401] on span "Reset" at bounding box center [224, 395] width 33 height 13
click at [227, 374] on div "Reset Continue" at bounding box center [605, 390] width 818 height 40
click at [222, 404] on button "Reset" at bounding box center [224, 396] width 57 height 27
click at [232, 386] on div "Reset Continue" at bounding box center [605, 390] width 818 height 40
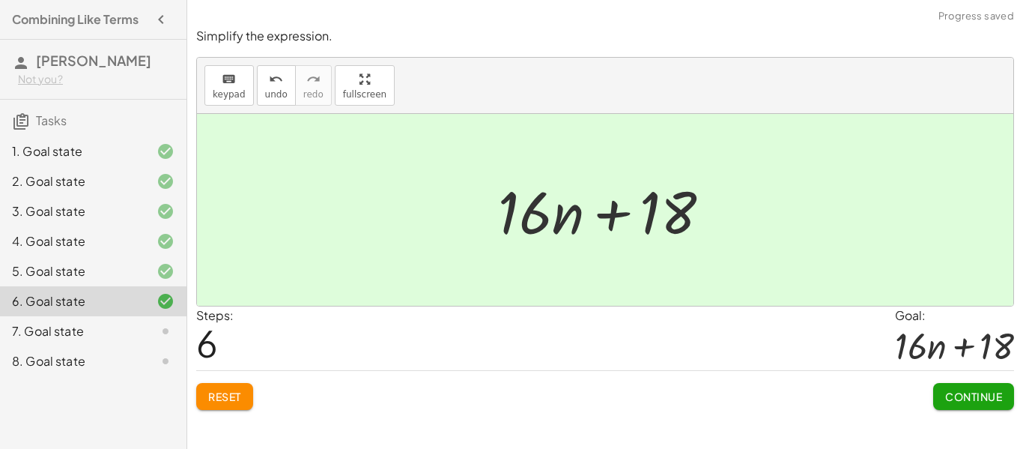
click at [994, 386] on button "Continue" at bounding box center [973, 396] width 81 height 27
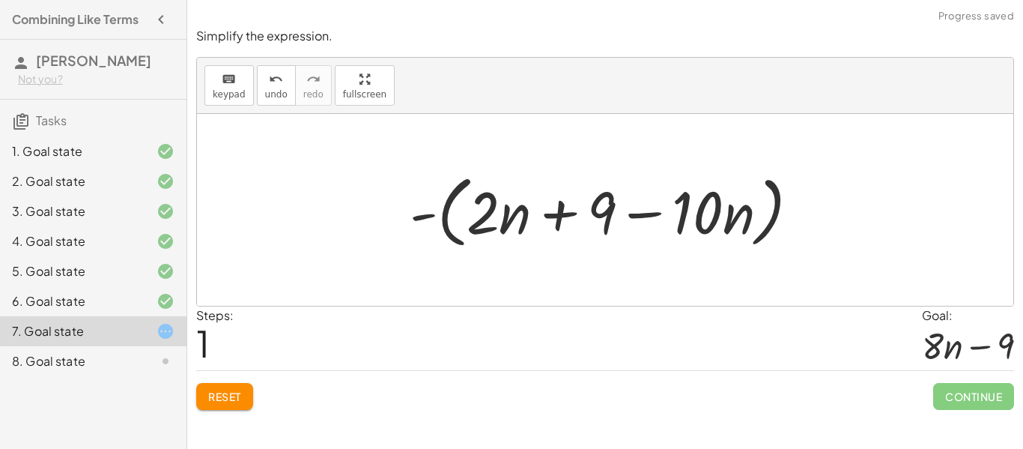
click at [225, 401] on span "Reset" at bounding box center [224, 395] width 33 height 13
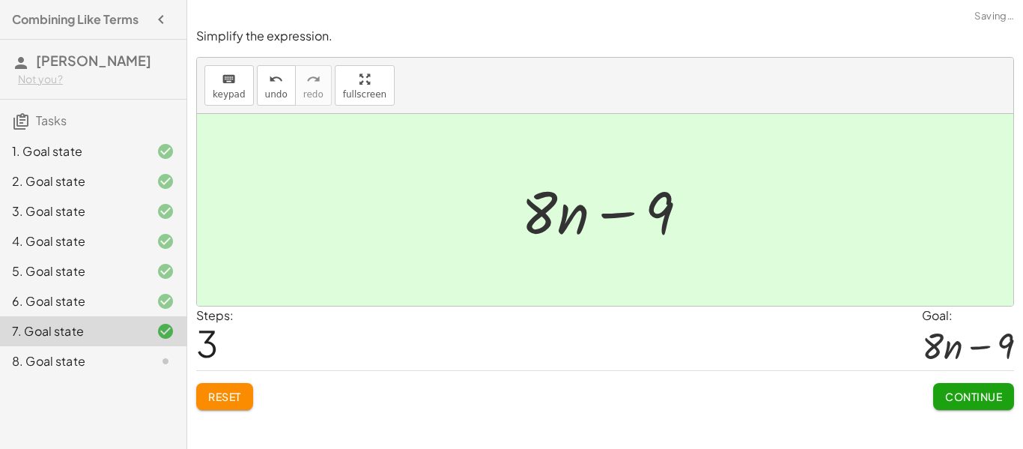
click at [983, 403] on span "Continue" at bounding box center [973, 395] width 57 height 13
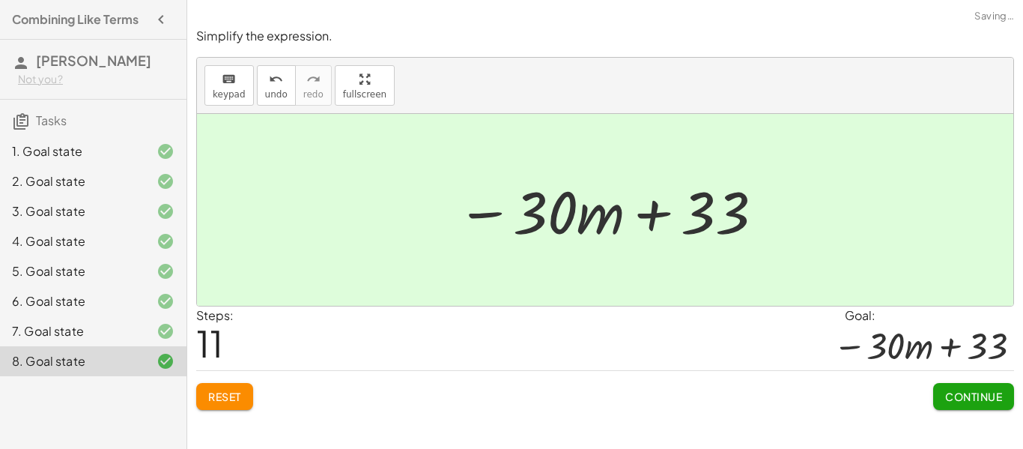
click at [971, 405] on button "Continue" at bounding box center [973, 396] width 81 height 27
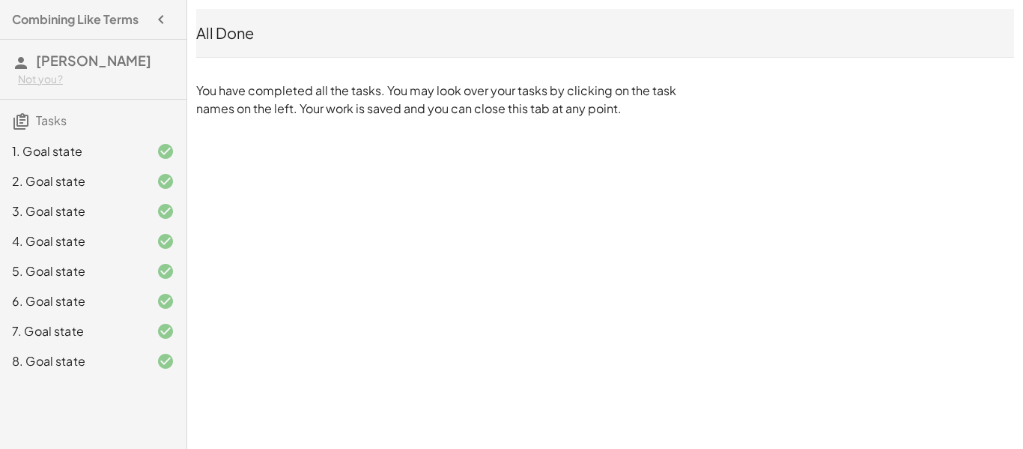
click at [151, 22] on button "button" at bounding box center [161, 19] width 27 height 27
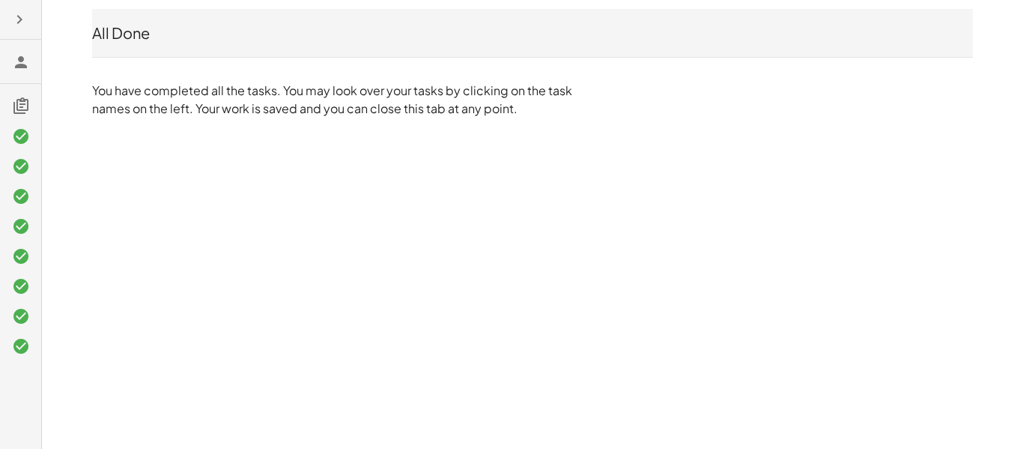
click at [26, 28] on icon "button" at bounding box center [19, 19] width 18 height 18
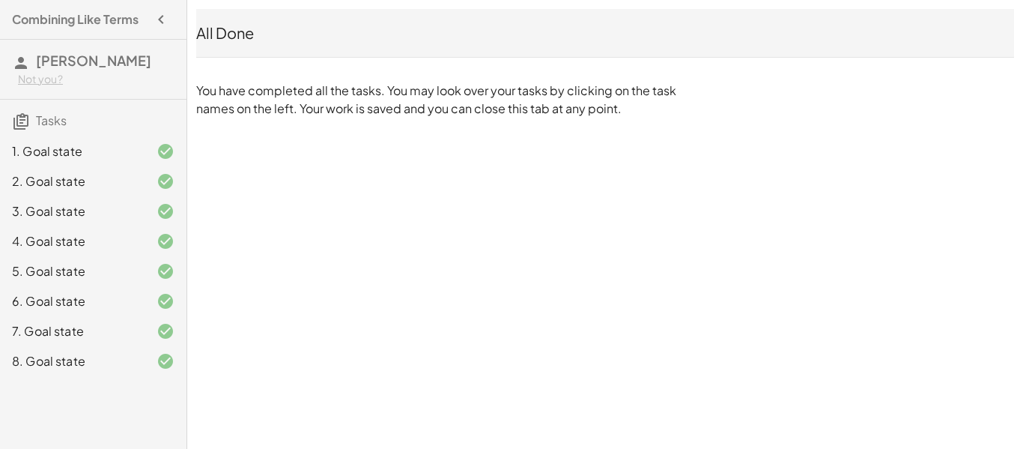
click at [67, 29] on div "Combining Like Terms" at bounding box center [93, 19] width 175 height 27
